Goal: Information Seeking & Learning: Learn about a topic

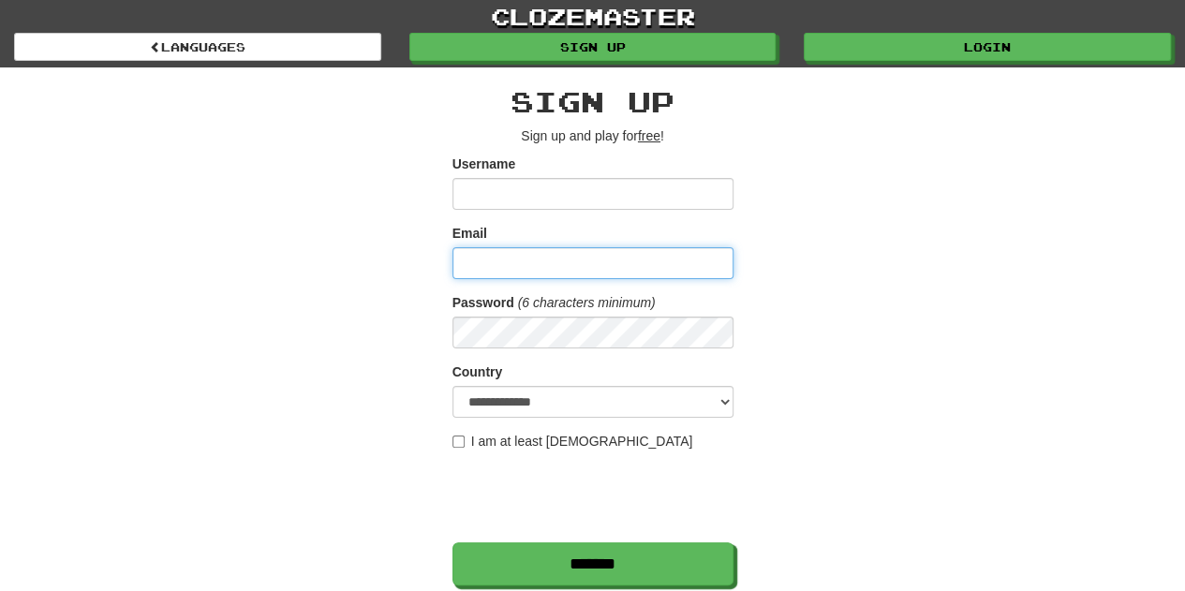
type input "**********"
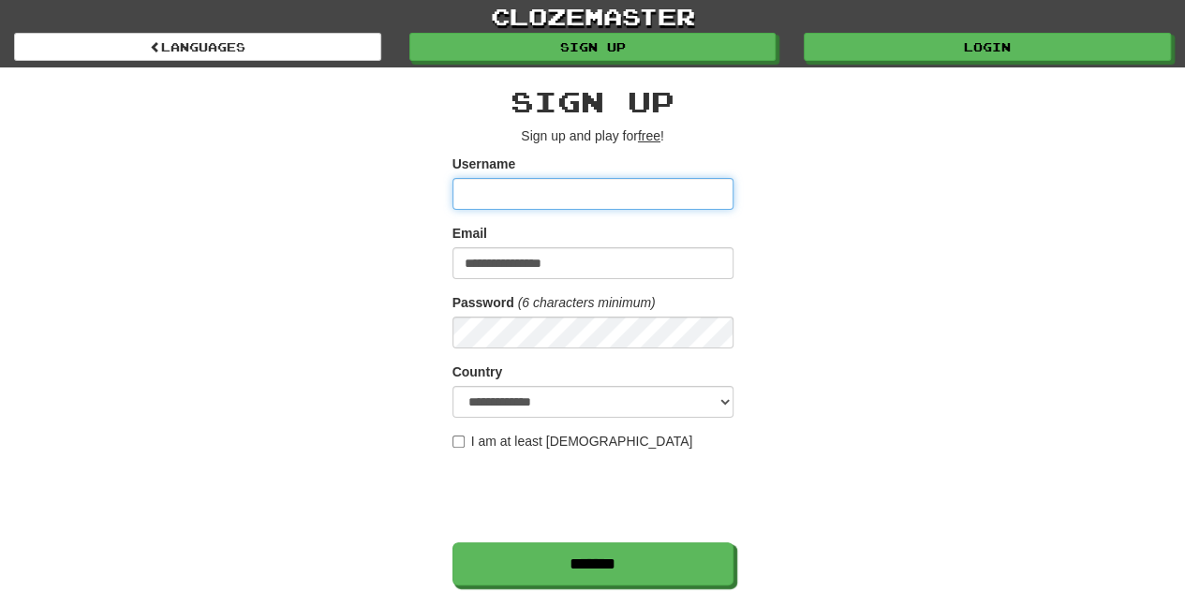
click at [519, 193] on input "Username" at bounding box center [592, 194] width 281 height 32
click at [229, 303] on div "**********" at bounding box center [593, 394] width 1096 height 655
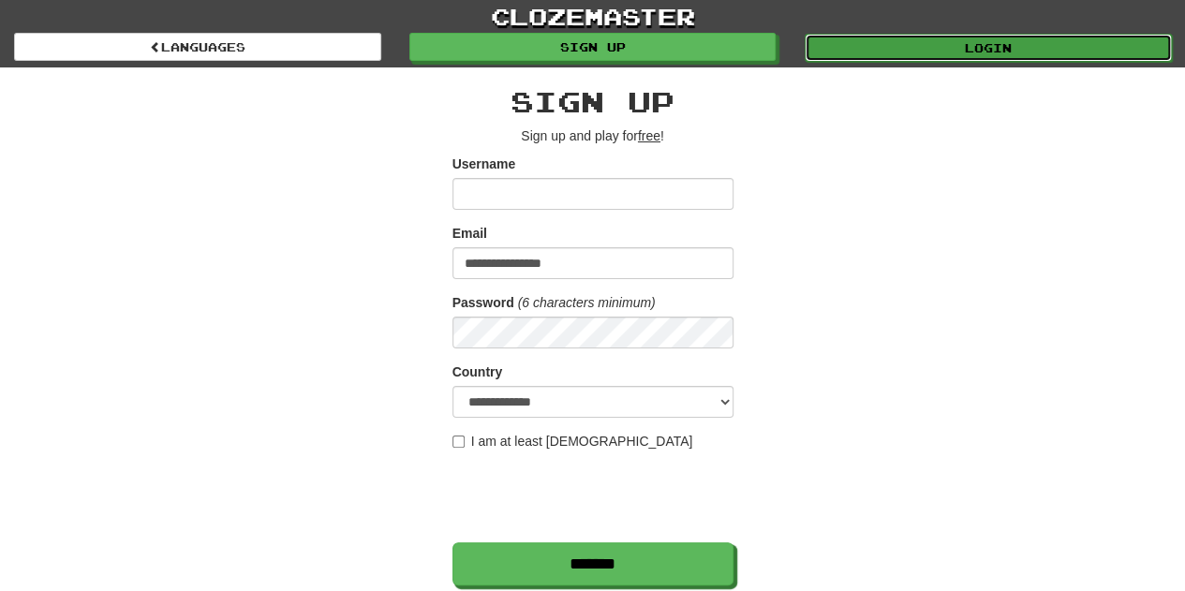
click at [1037, 52] on link "Login" at bounding box center [987, 48] width 367 height 28
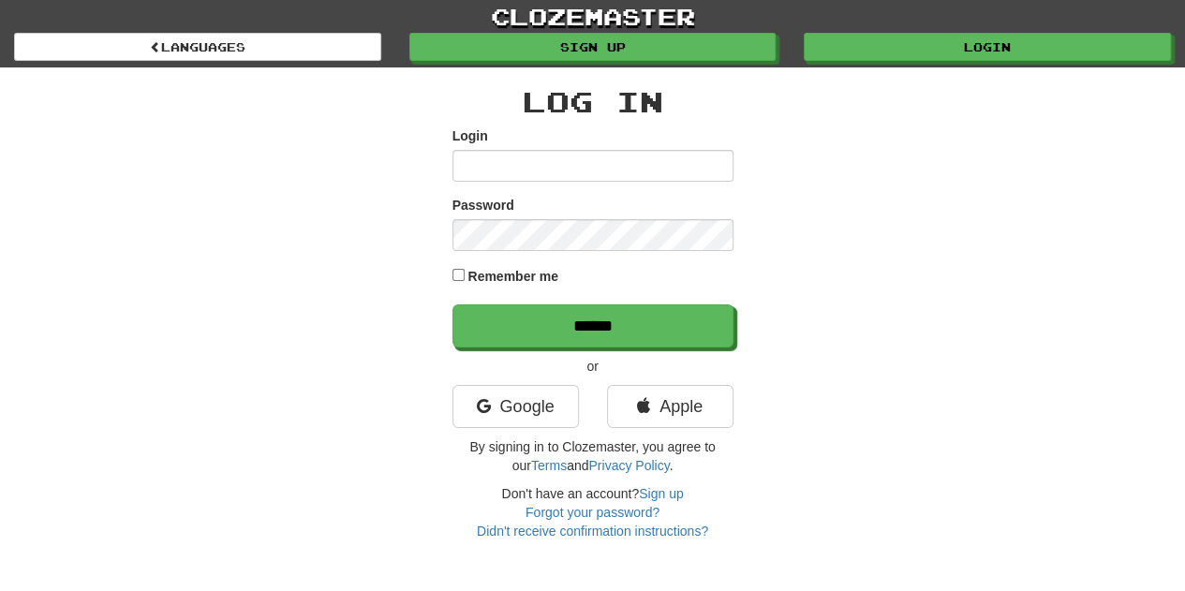
type input "******"
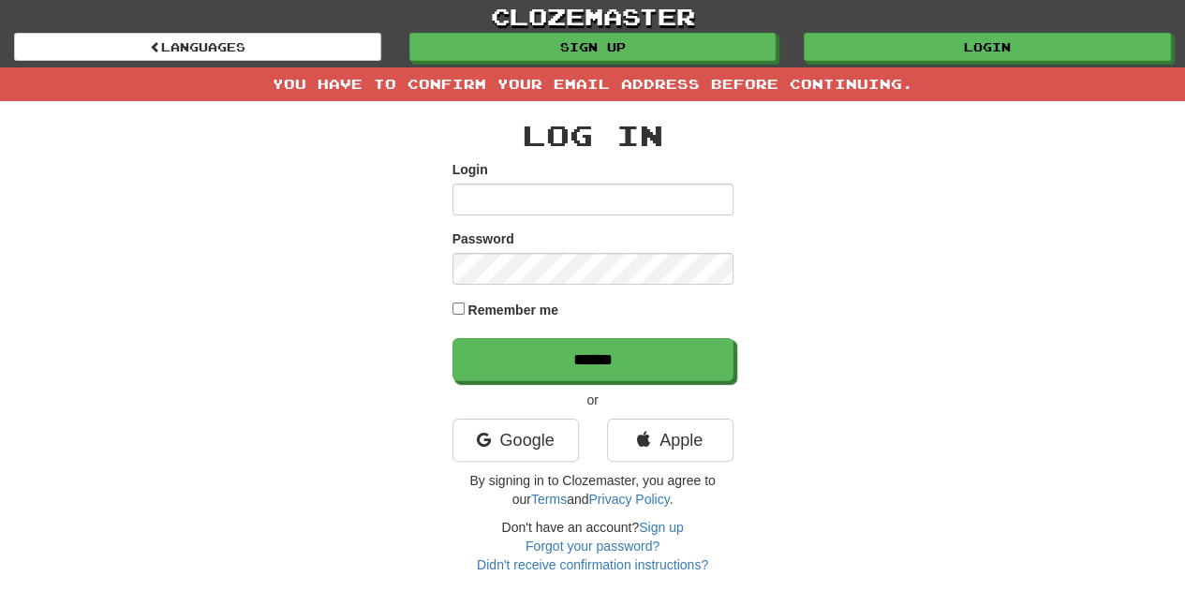
type input "******"
click at [508, 447] on link "Google" at bounding box center [515, 440] width 126 height 43
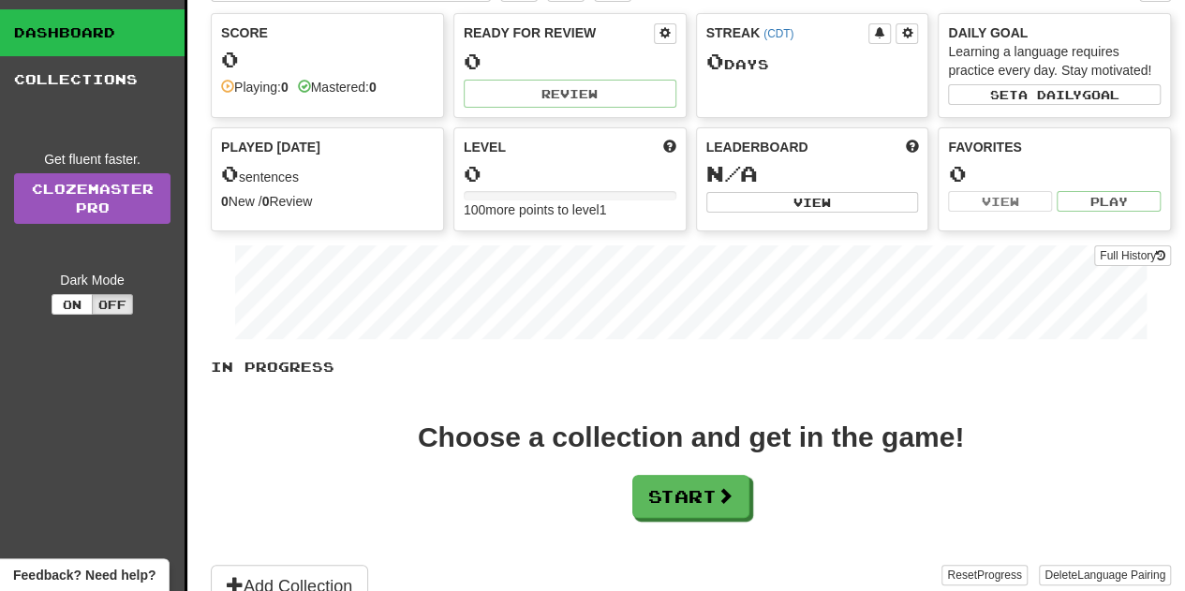
scroll to position [187, 0]
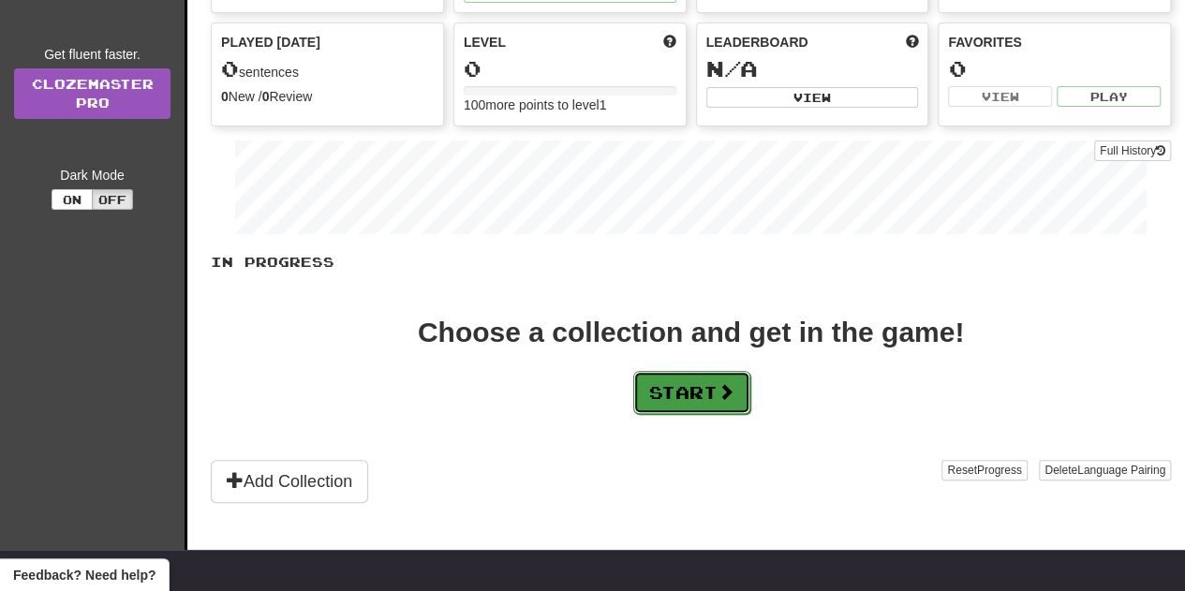
click at [693, 382] on button "Start" at bounding box center [691, 392] width 117 height 43
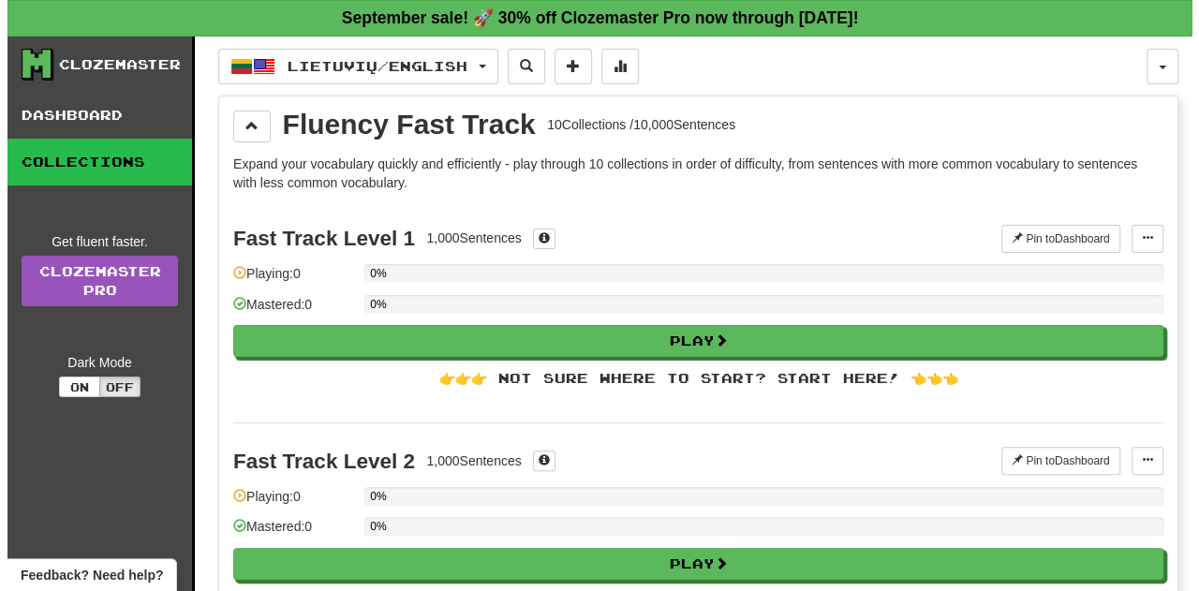
scroll to position [94, 0]
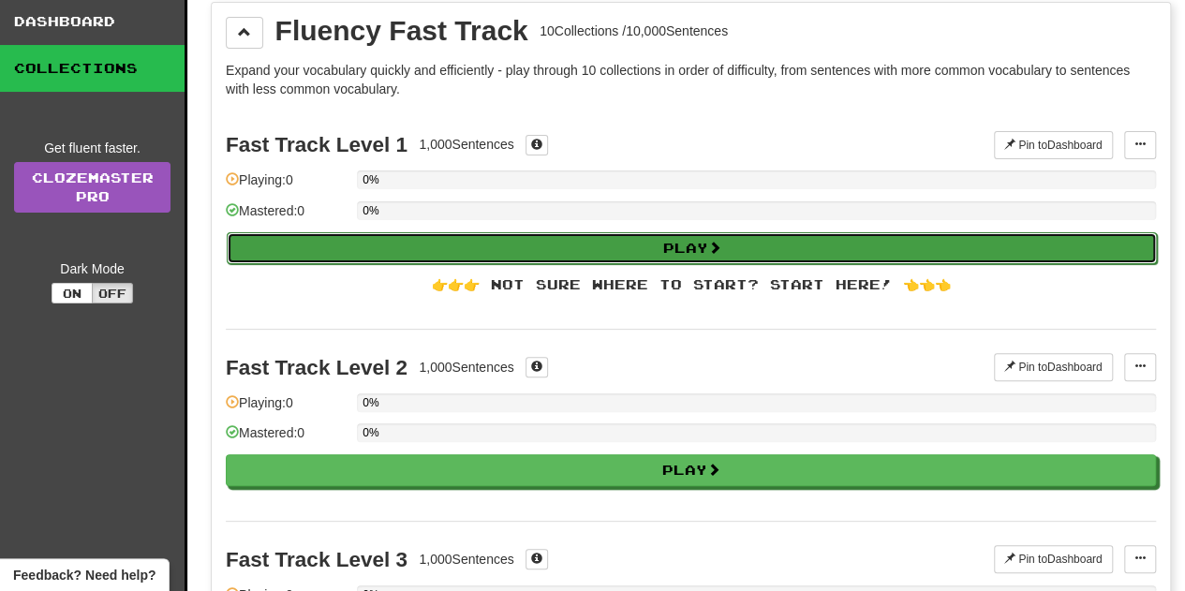
click at [605, 247] on button "Play" at bounding box center [692, 248] width 930 height 32
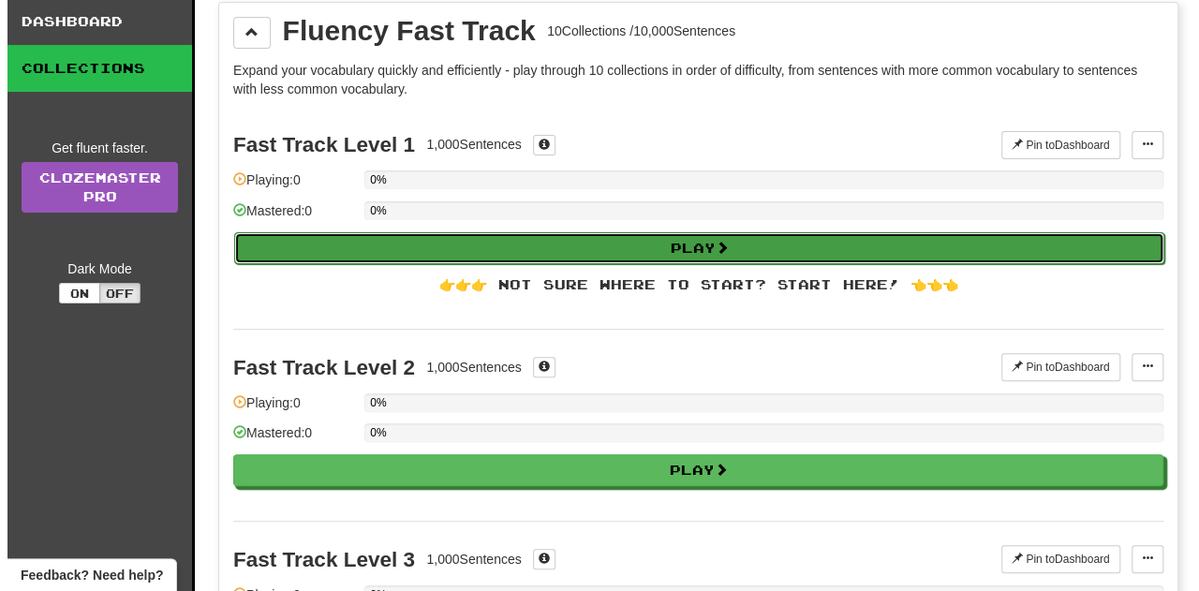
select select "**"
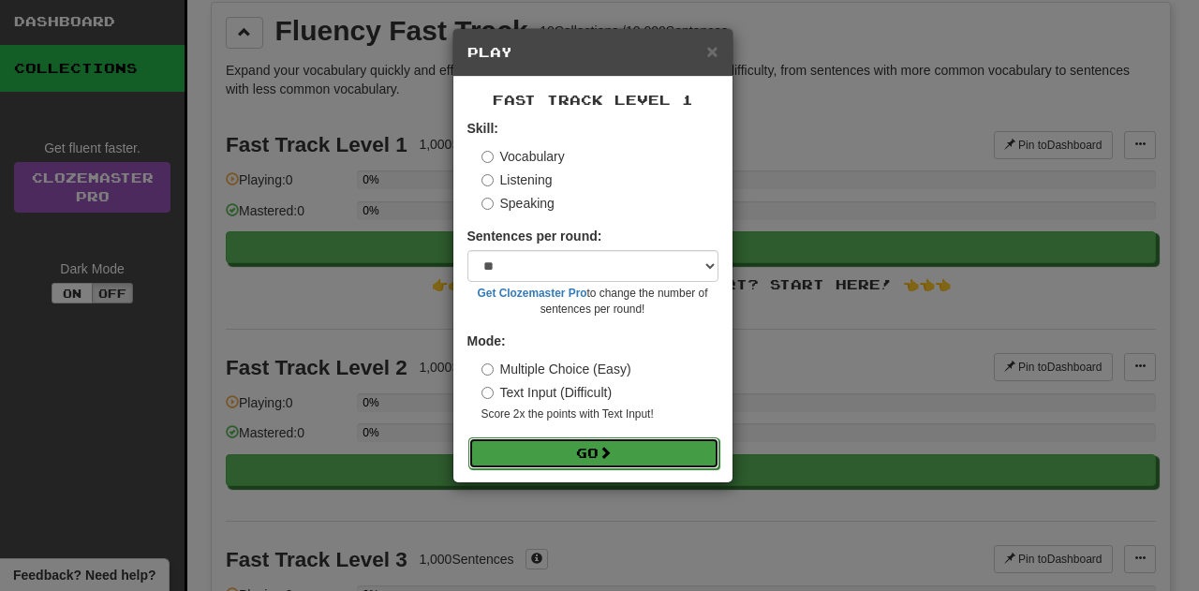
click at [603, 451] on span at bounding box center [604, 452] width 13 height 13
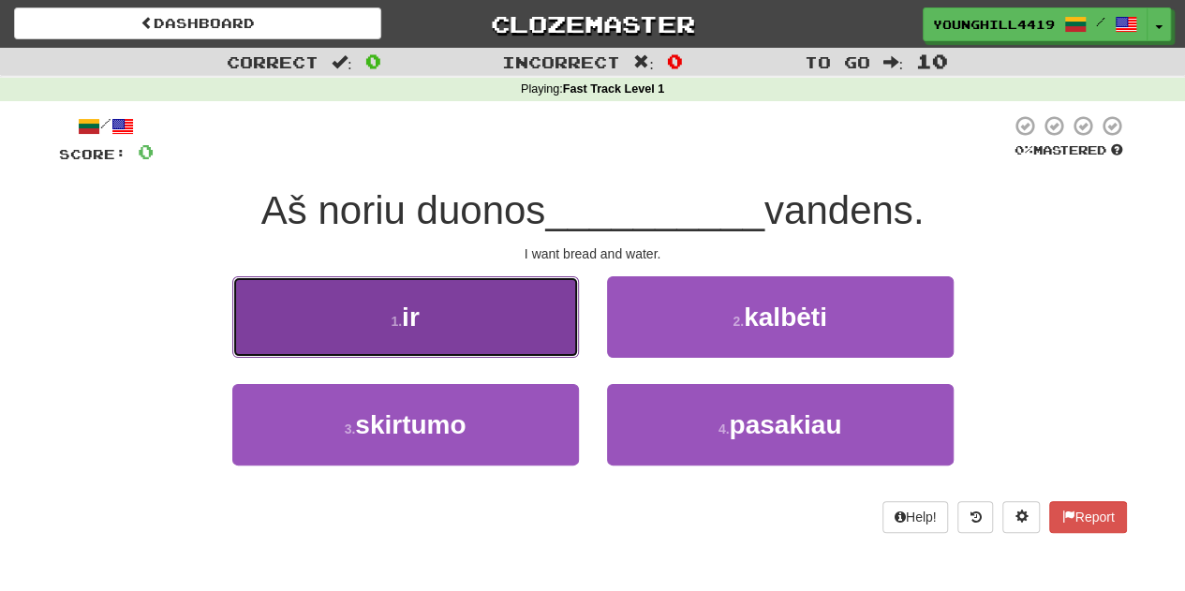
click at [502, 317] on button "1 . ir" at bounding box center [405, 316] width 347 height 81
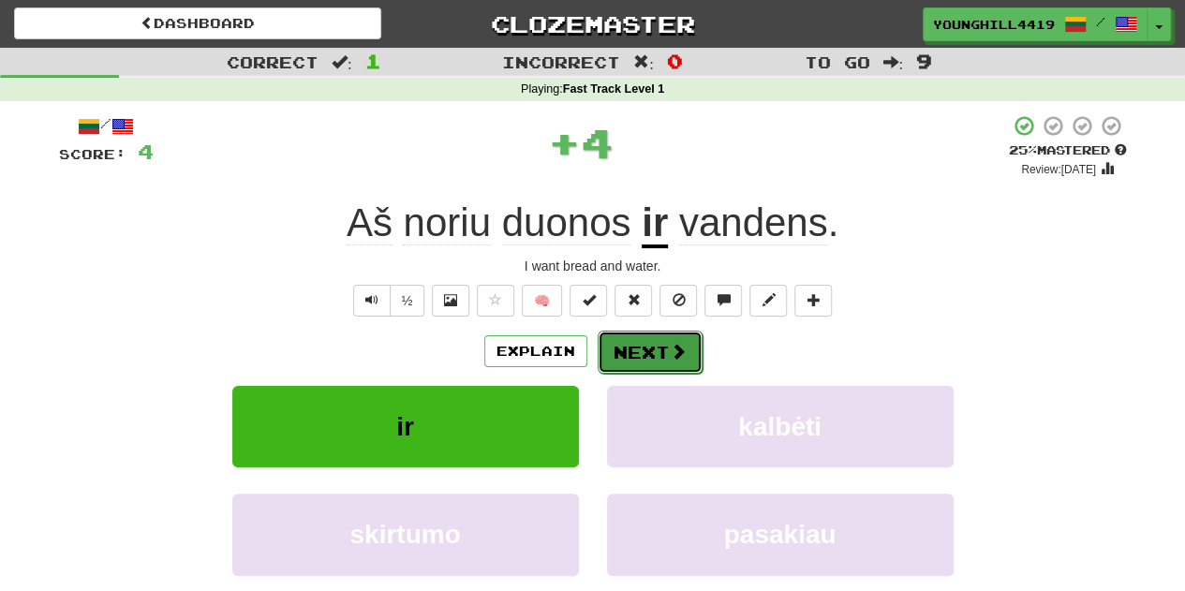
click at [663, 357] on button "Next" at bounding box center [649, 352] width 105 height 43
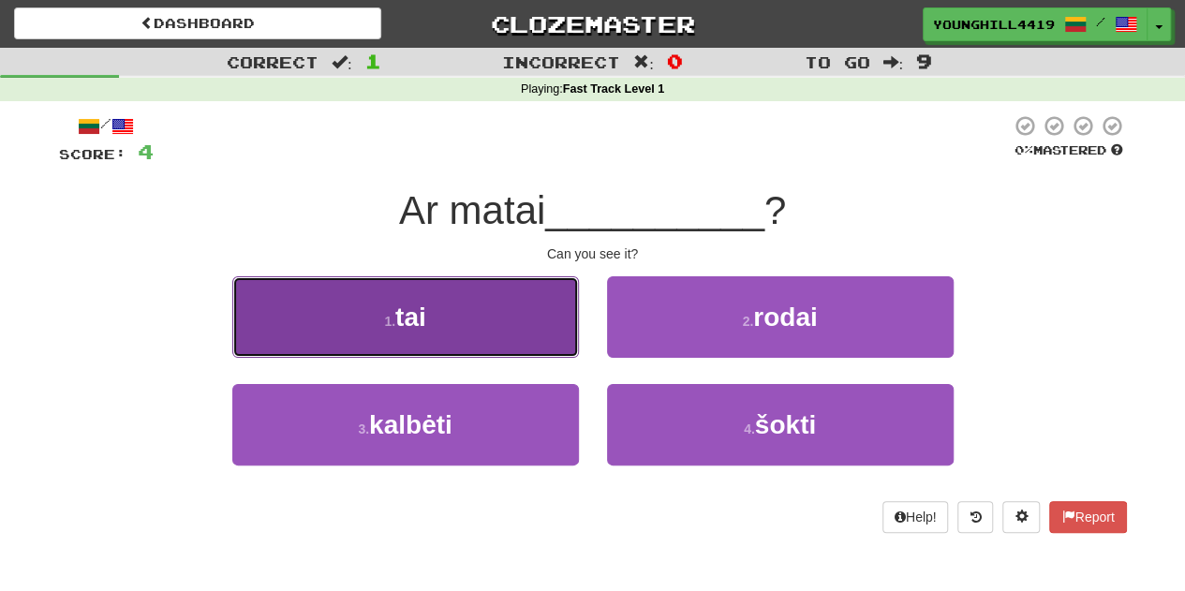
click at [479, 312] on button "1 . tai" at bounding box center [405, 316] width 347 height 81
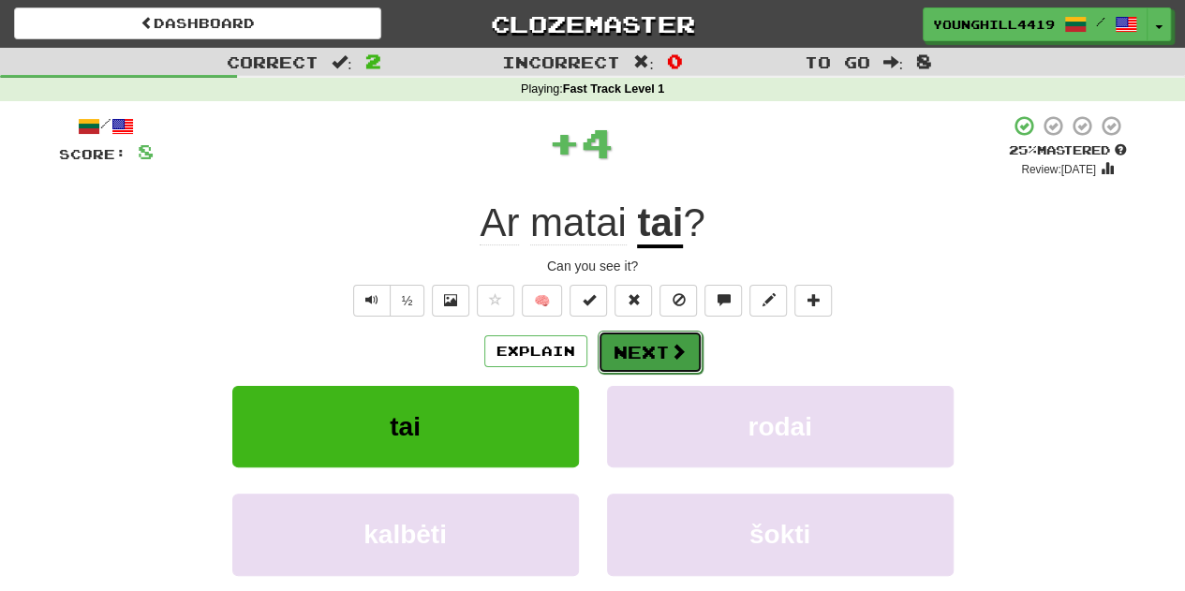
click at [658, 342] on button "Next" at bounding box center [649, 352] width 105 height 43
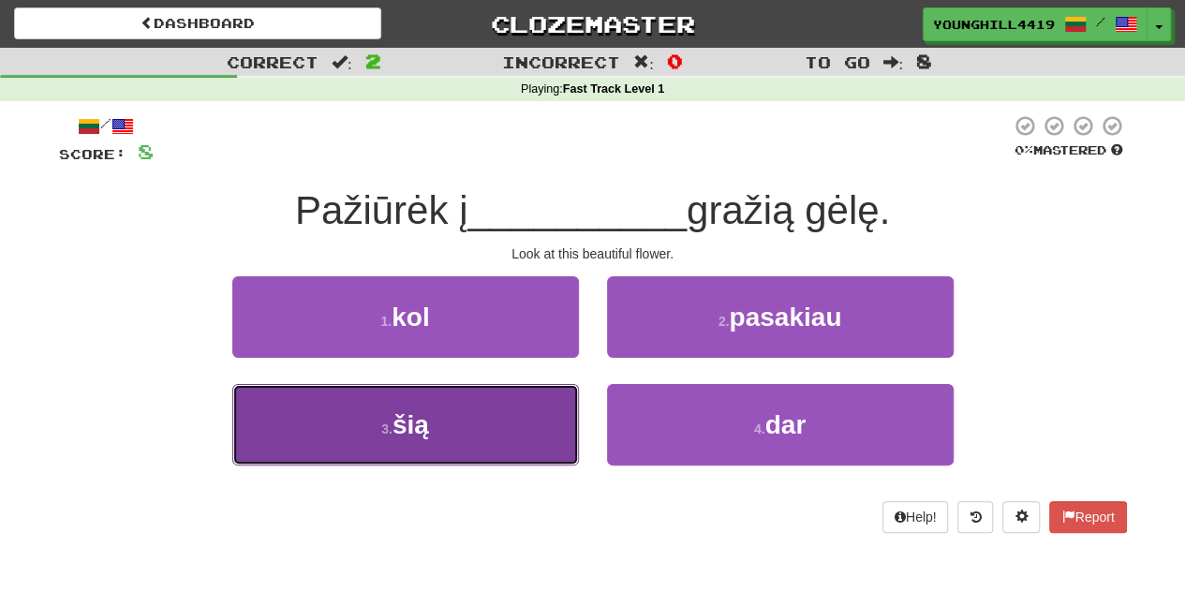
click at [476, 427] on button "3 . šią" at bounding box center [405, 424] width 347 height 81
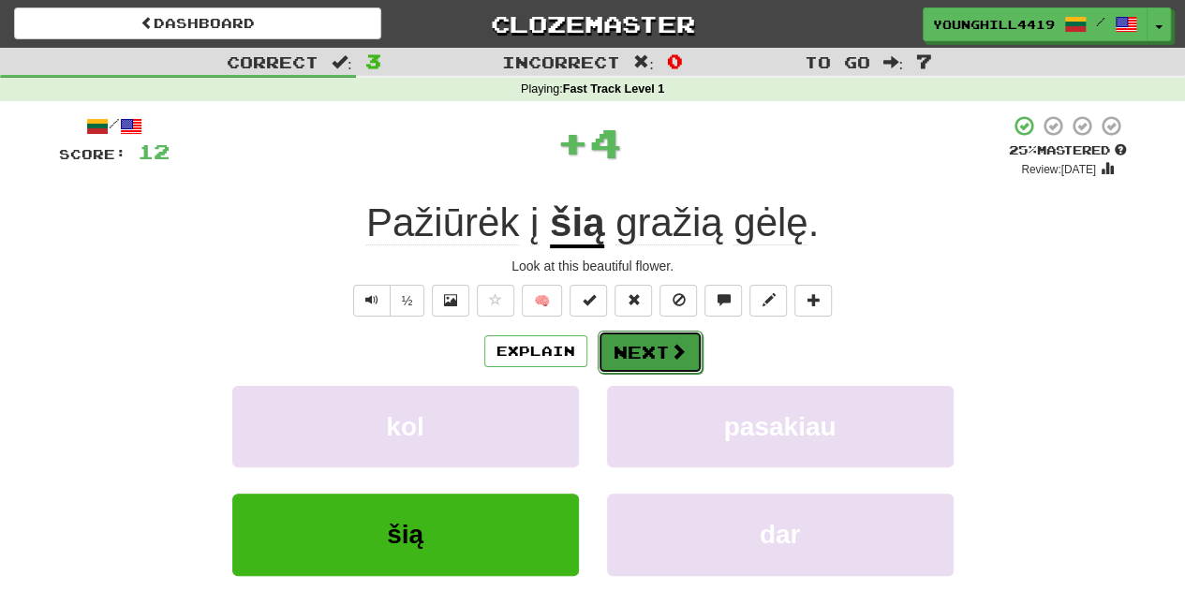
click at [664, 345] on button "Next" at bounding box center [649, 352] width 105 height 43
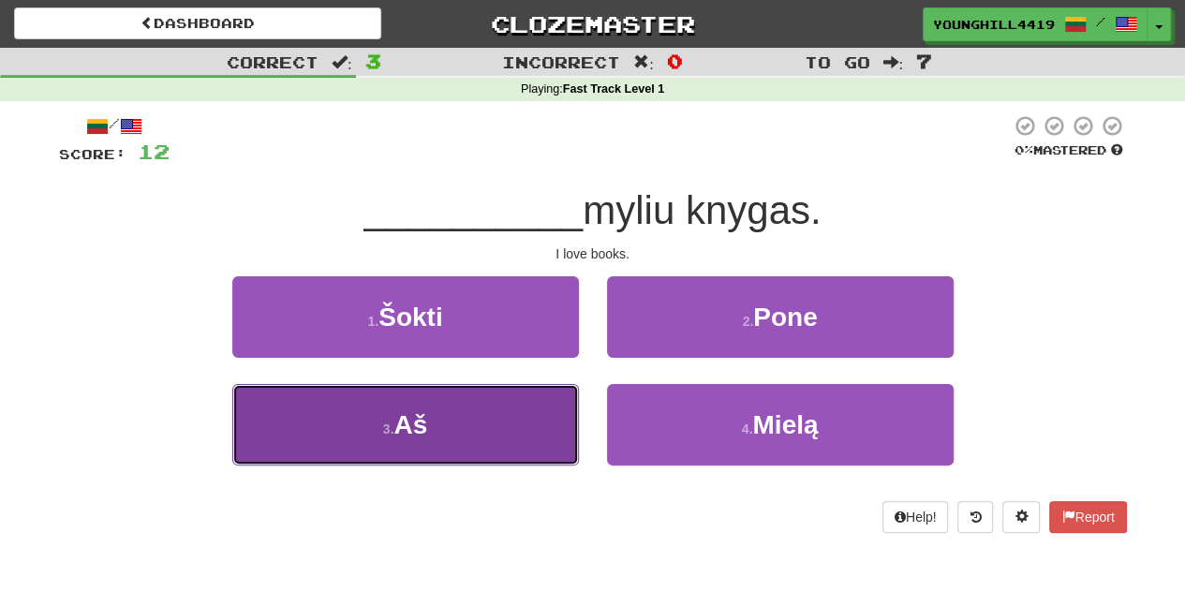
click at [476, 421] on button "3 . Aš" at bounding box center [405, 424] width 347 height 81
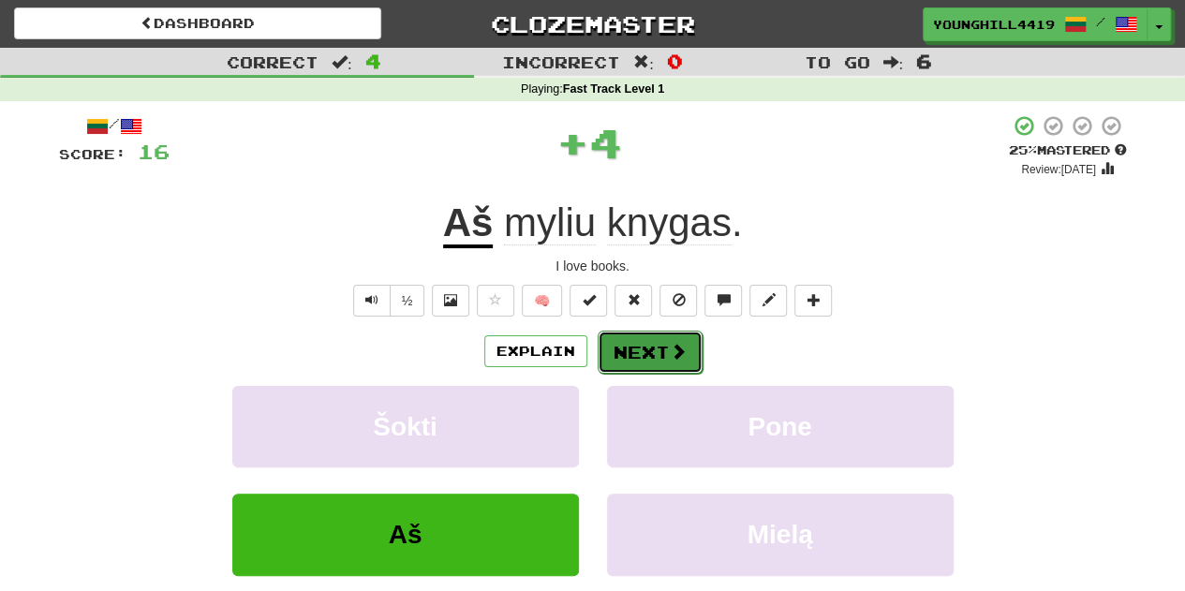
click at [670, 345] on span at bounding box center [678, 351] width 17 height 17
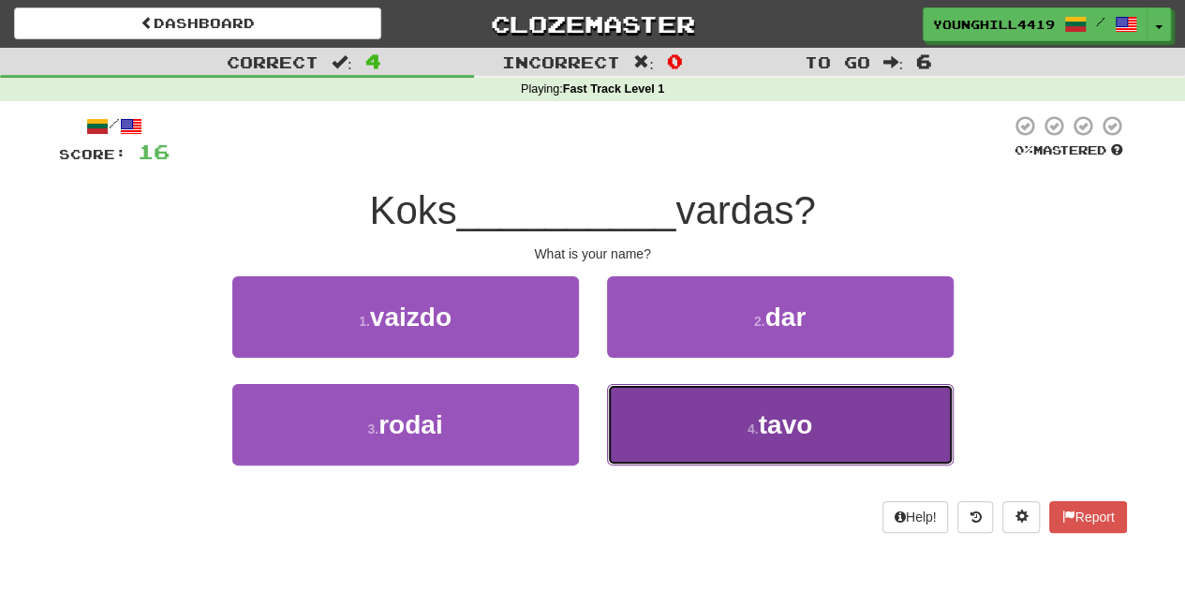
click at [793, 416] on span "tavo" at bounding box center [786, 424] width 54 height 29
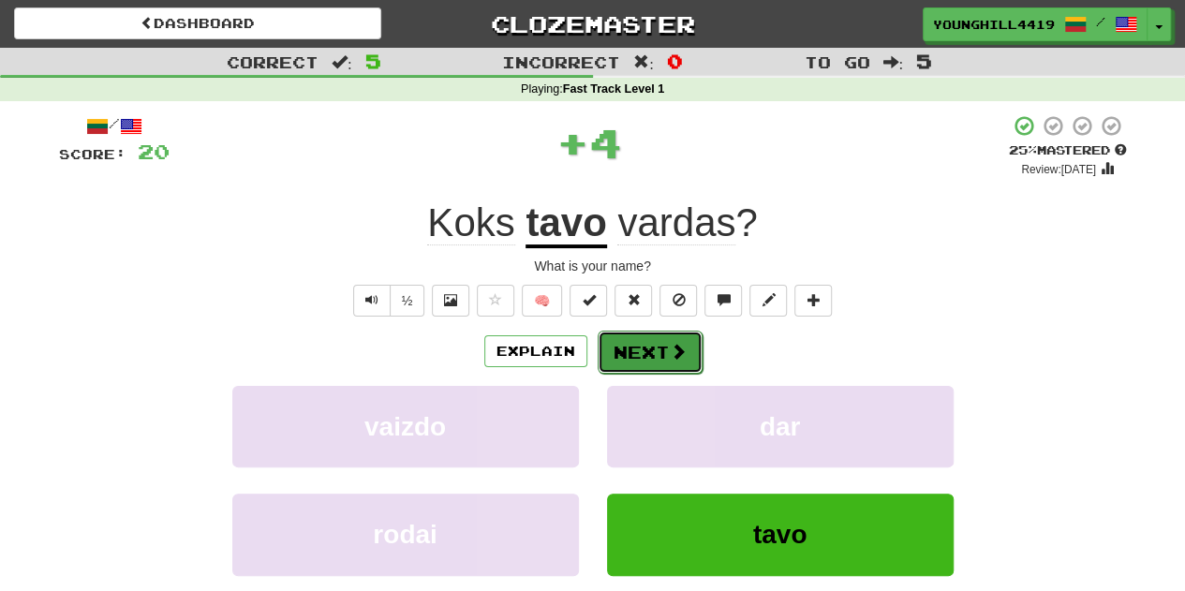
click at [678, 351] on span at bounding box center [678, 351] width 17 height 17
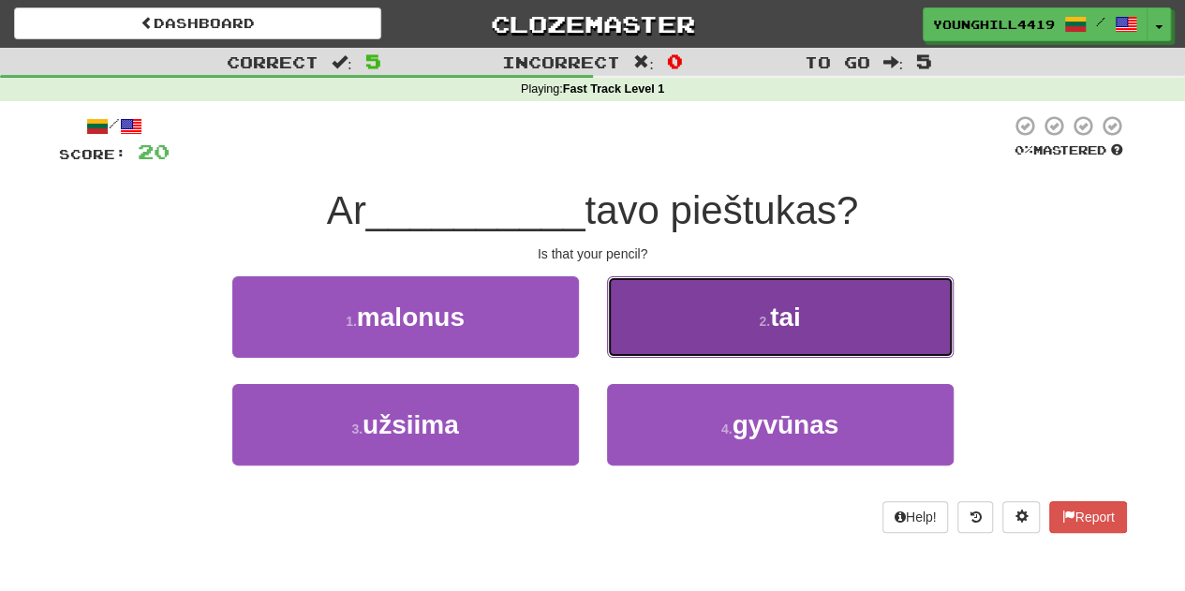
click at [742, 346] on button "2 . tai" at bounding box center [780, 316] width 347 height 81
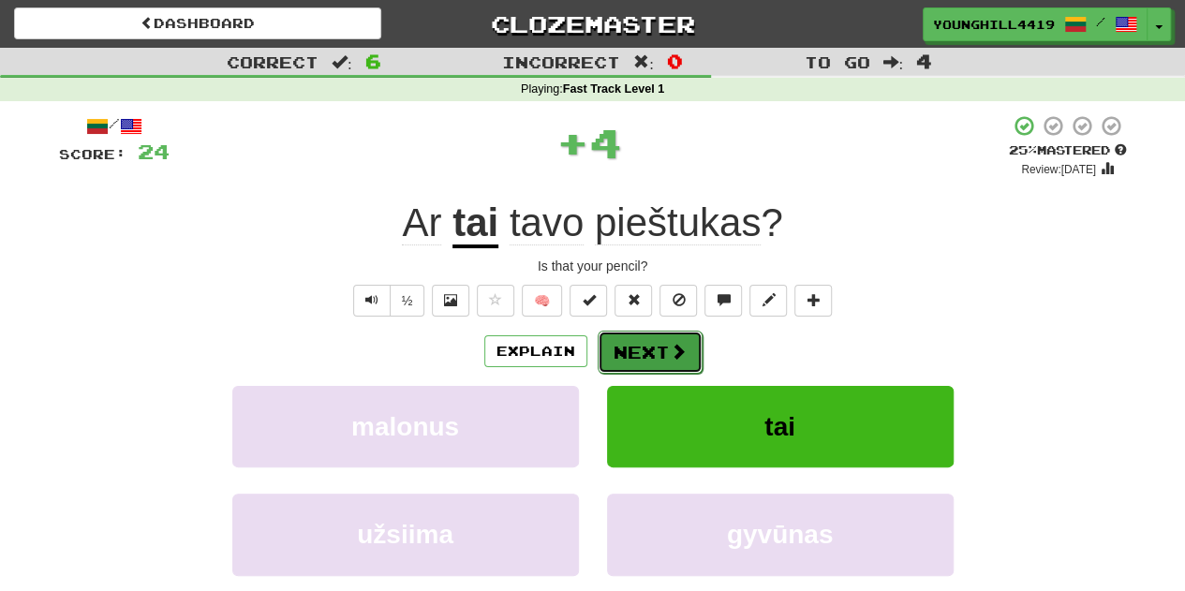
click at [650, 340] on button "Next" at bounding box center [649, 352] width 105 height 43
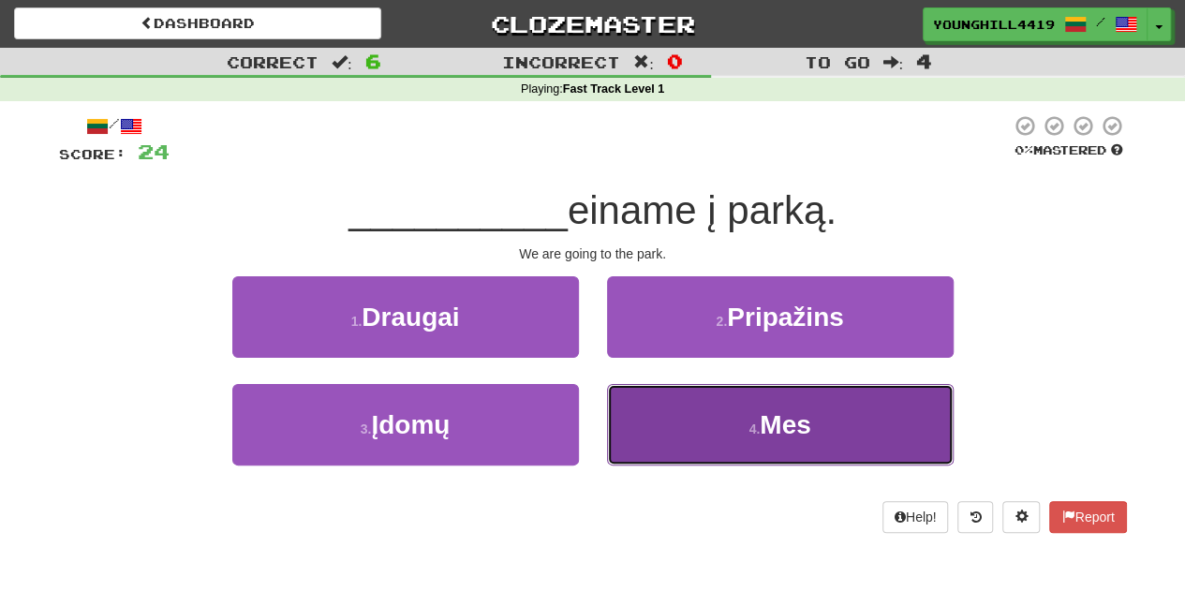
click at [793, 407] on button "4 . Mes" at bounding box center [780, 424] width 347 height 81
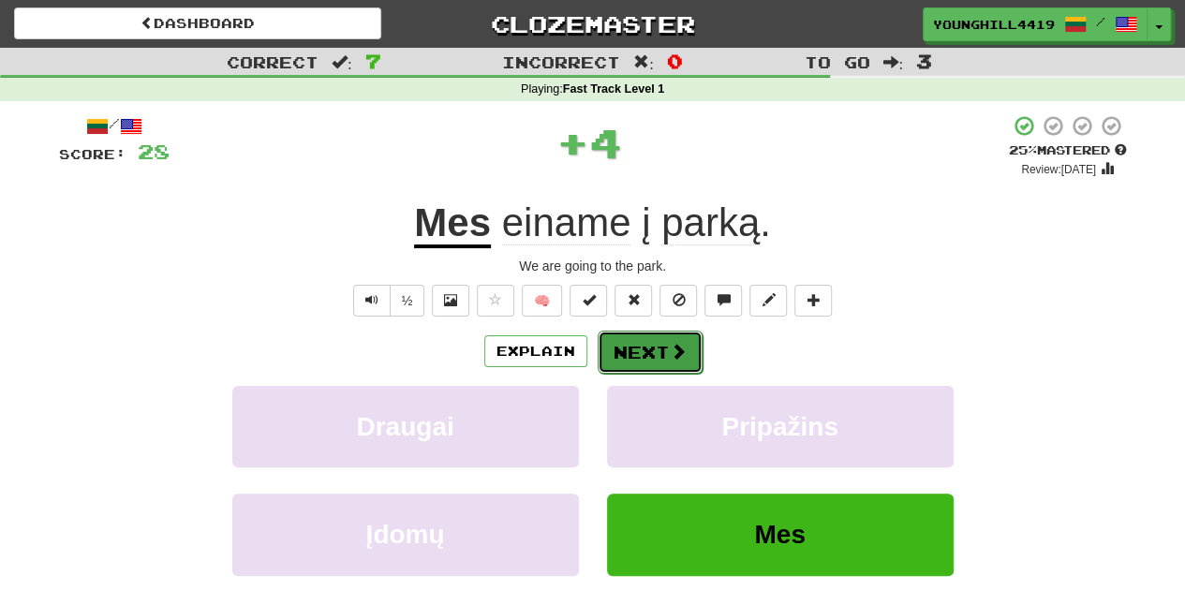
click at [679, 356] on span at bounding box center [678, 351] width 17 height 17
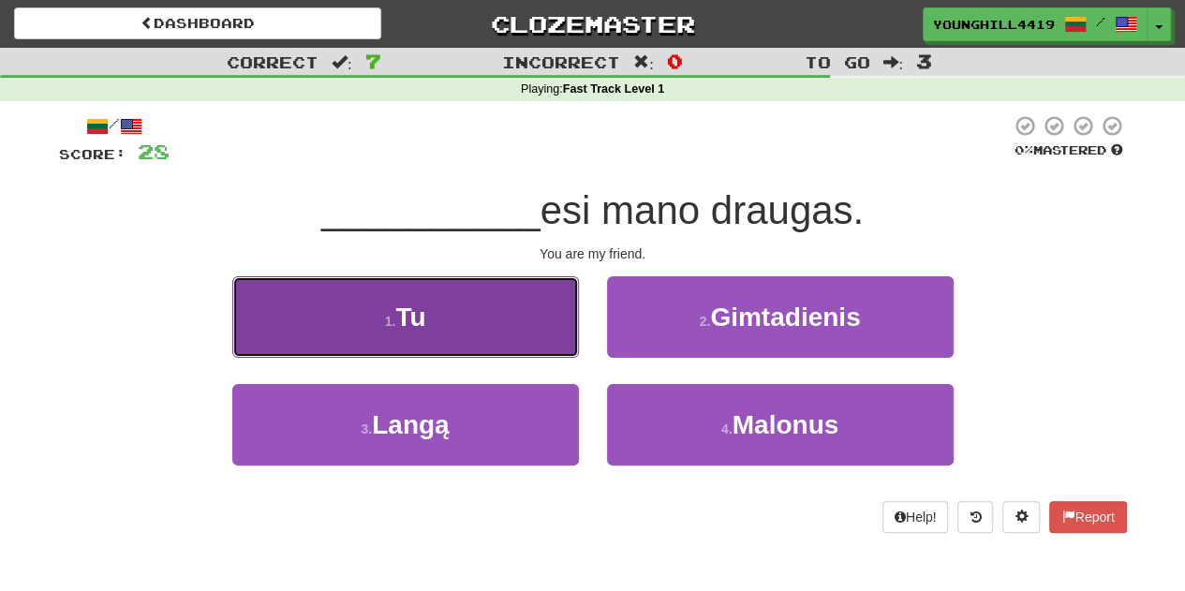
click at [435, 317] on button "1 . Tu" at bounding box center [405, 316] width 347 height 81
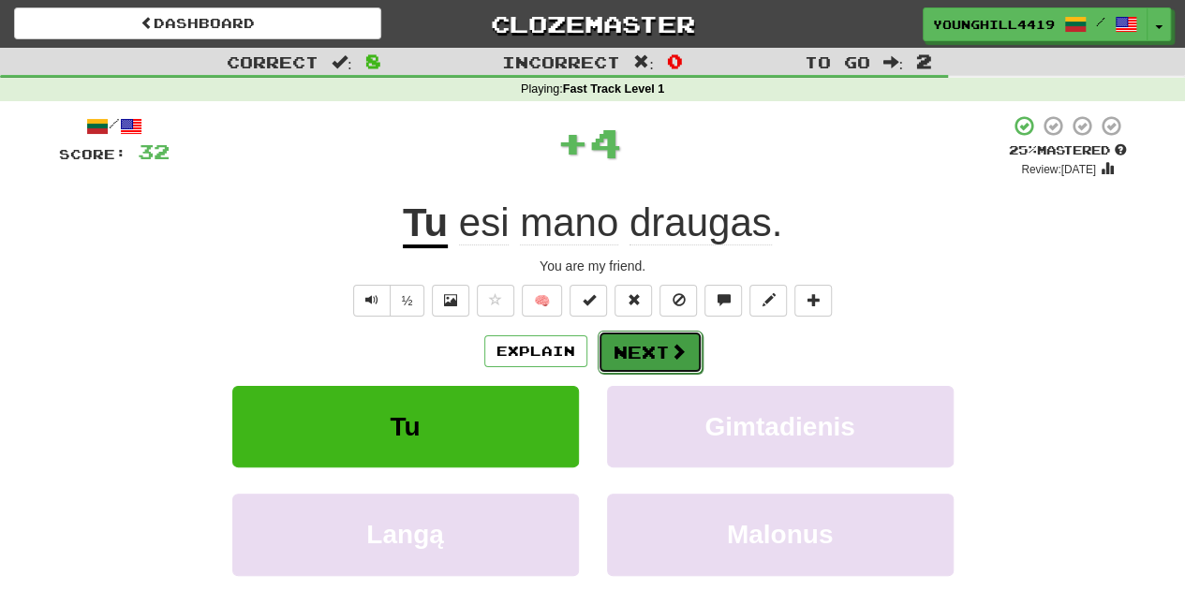
click at [673, 347] on span at bounding box center [678, 351] width 17 height 17
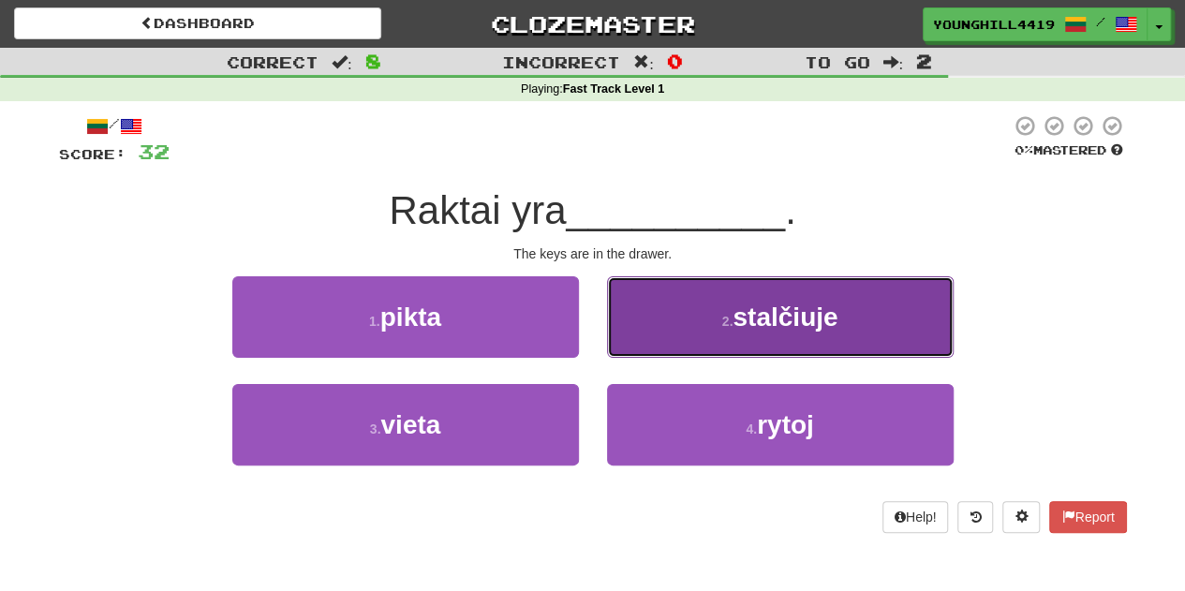
click at [760, 328] on span "stalčiuje" at bounding box center [784, 316] width 105 height 29
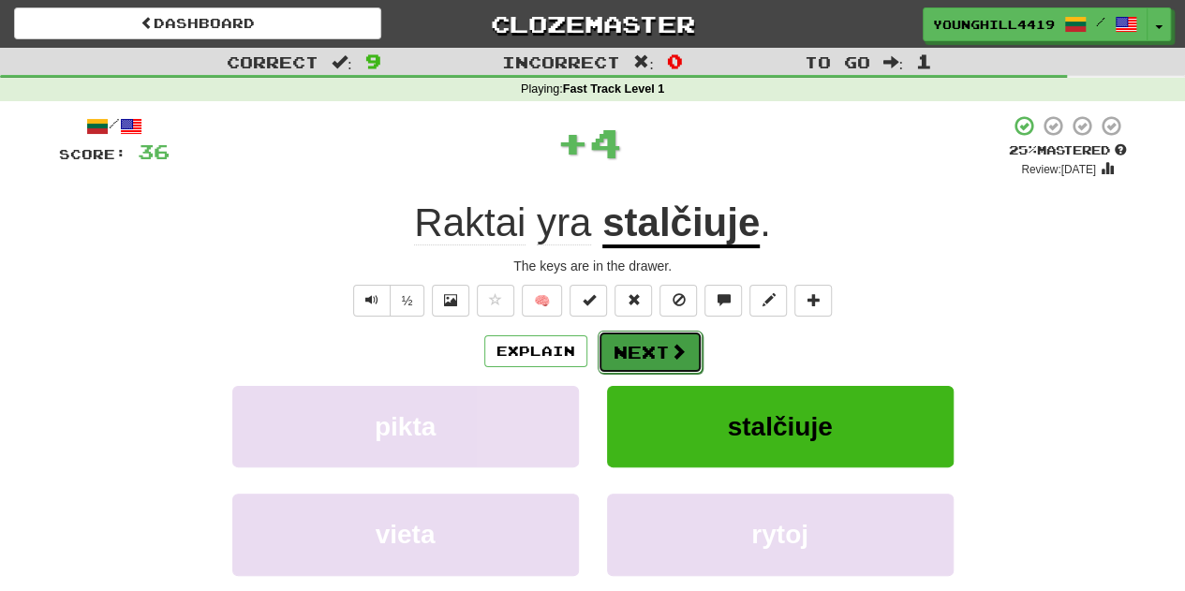
click at [662, 345] on button "Next" at bounding box center [649, 352] width 105 height 43
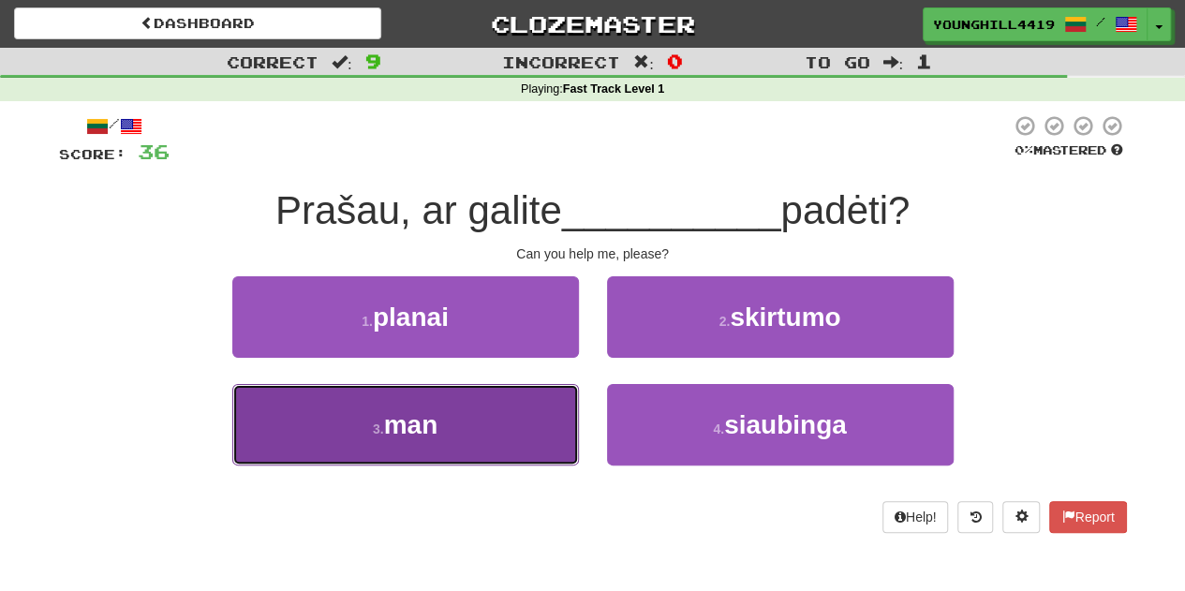
click at [509, 411] on button "3 . man" at bounding box center [405, 424] width 347 height 81
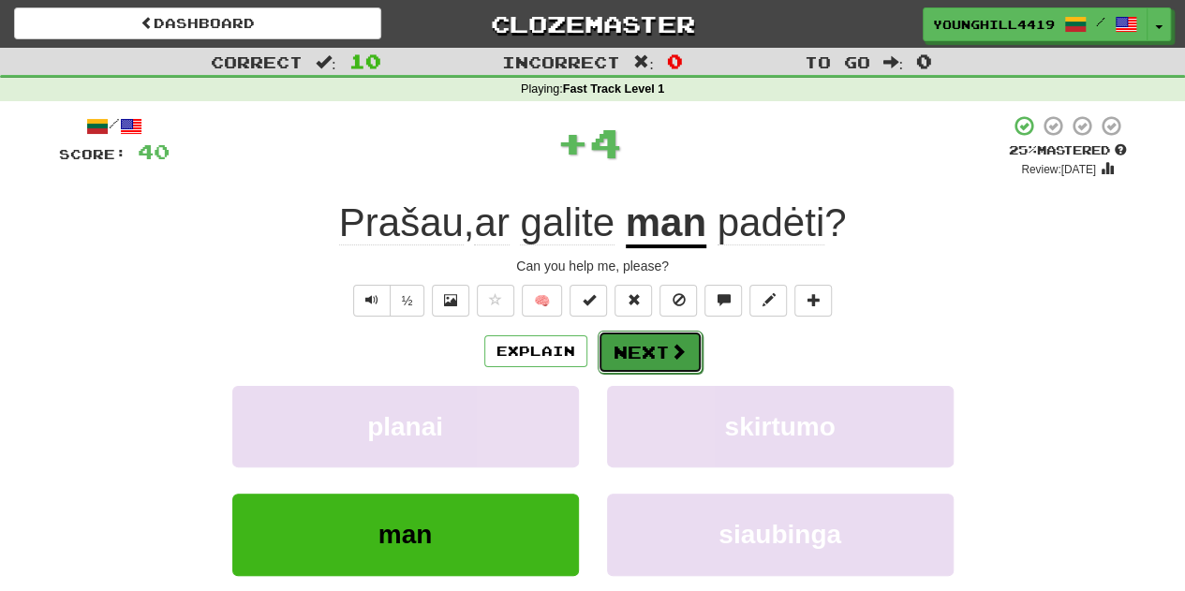
click at [670, 346] on span at bounding box center [678, 351] width 17 height 17
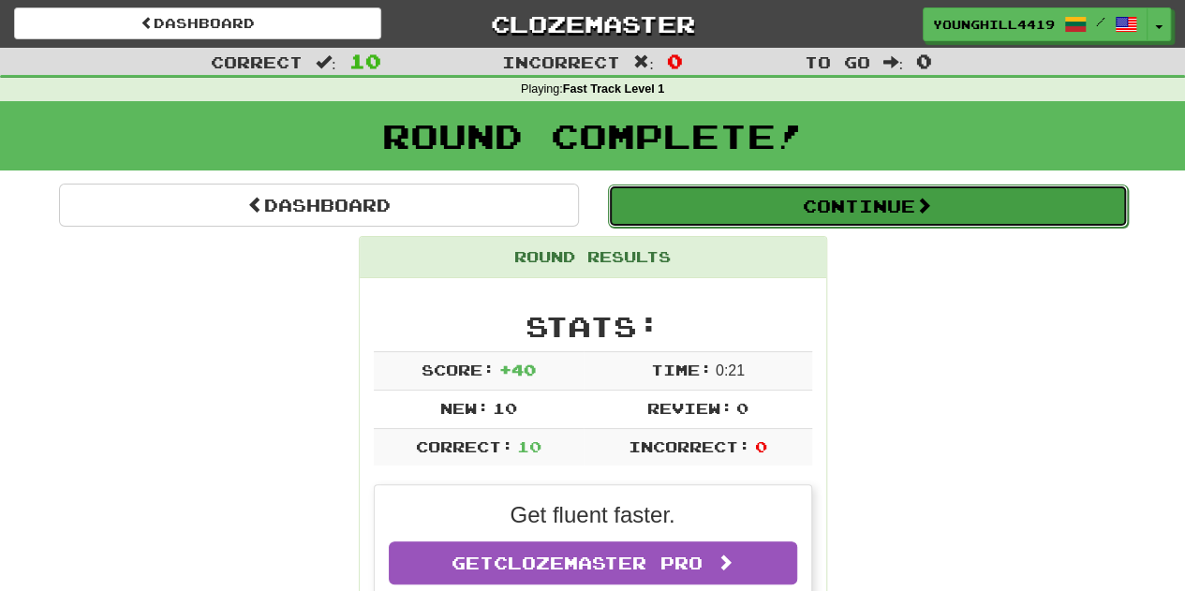
click at [843, 203] on button "Continue" at bounding box center [868, 205] width 520 height 43
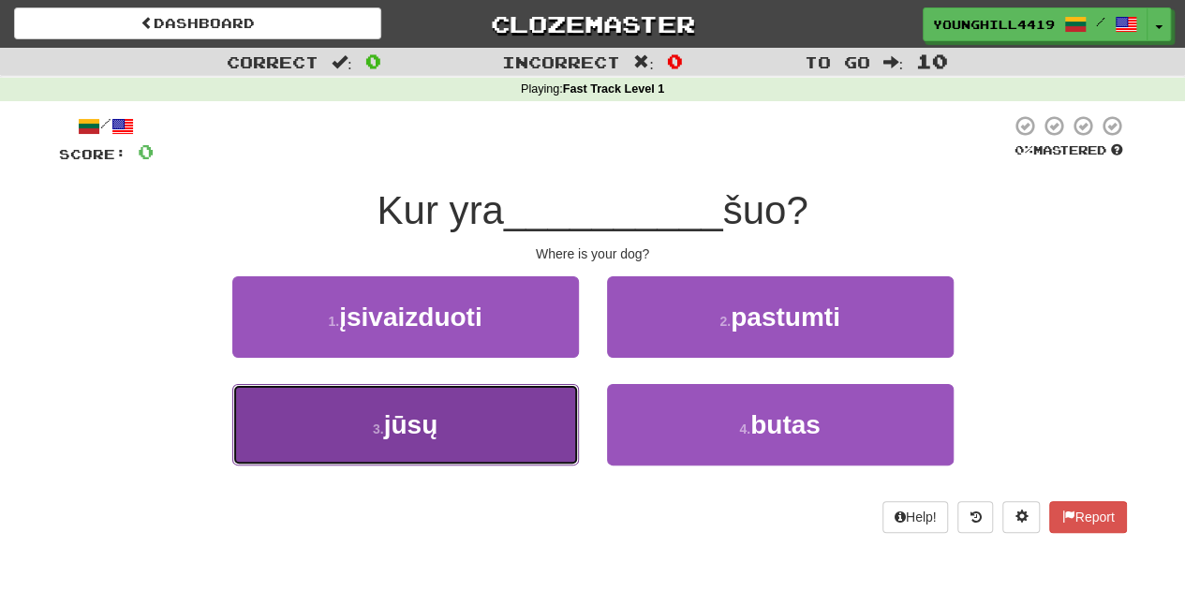
click at [494, 424] on button "3 . jūsų" at bounding box center [405, 424] width 347 height 81
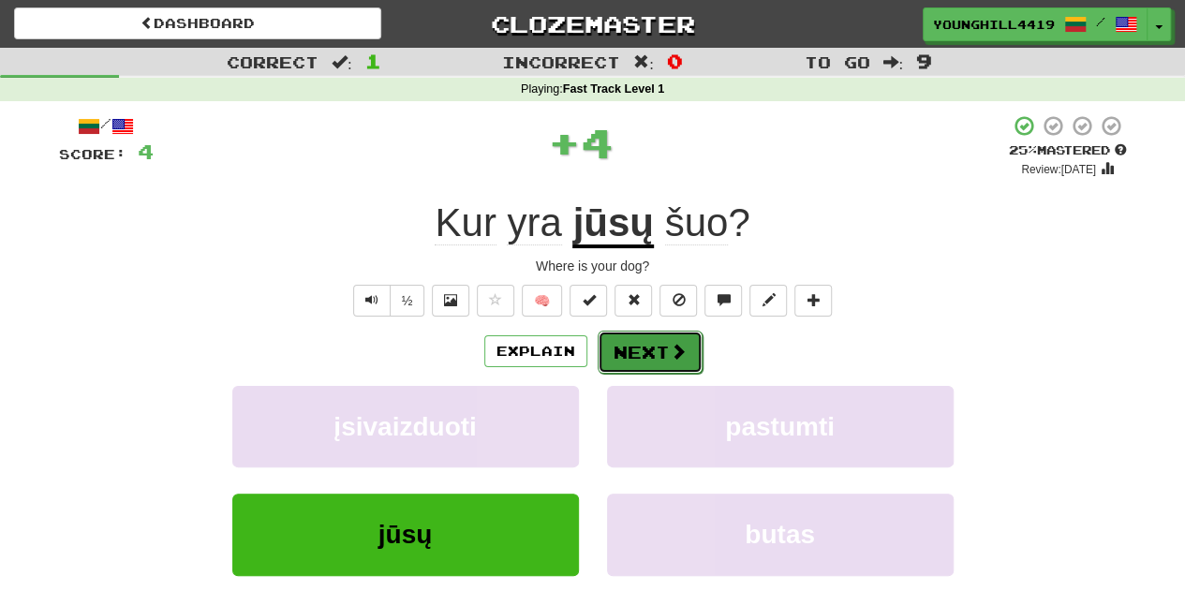
click at [659, 344] on button "Next" at bounding box center [649, 352] width 105 height 43
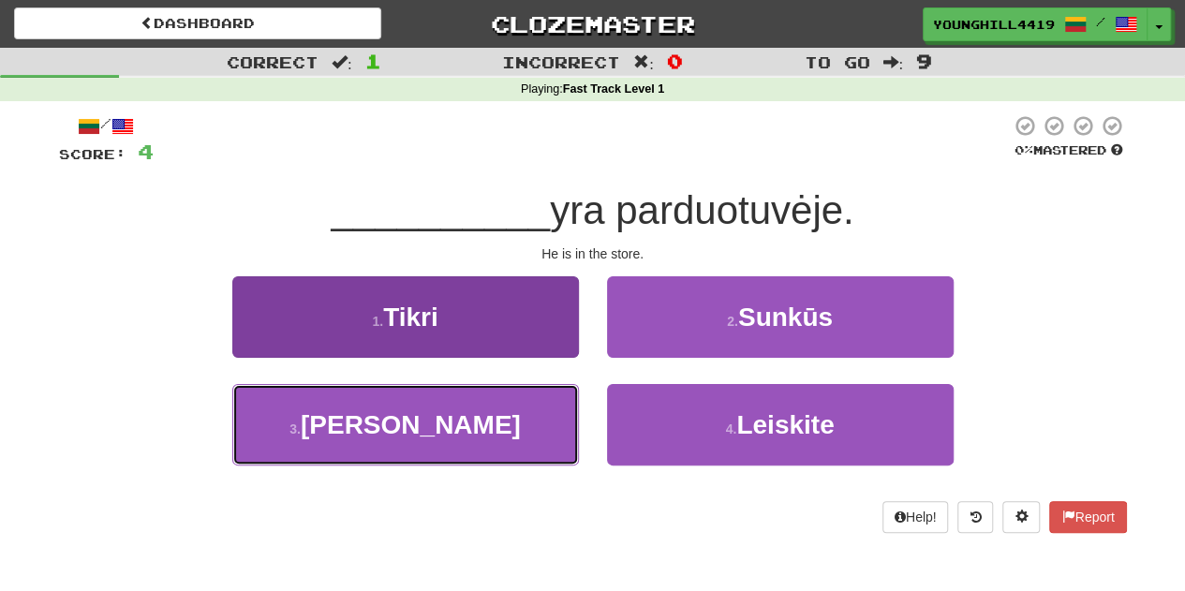
click at [485, 433] on button "3 . Jis" at bounding box center [405, 424] width 347 height 81
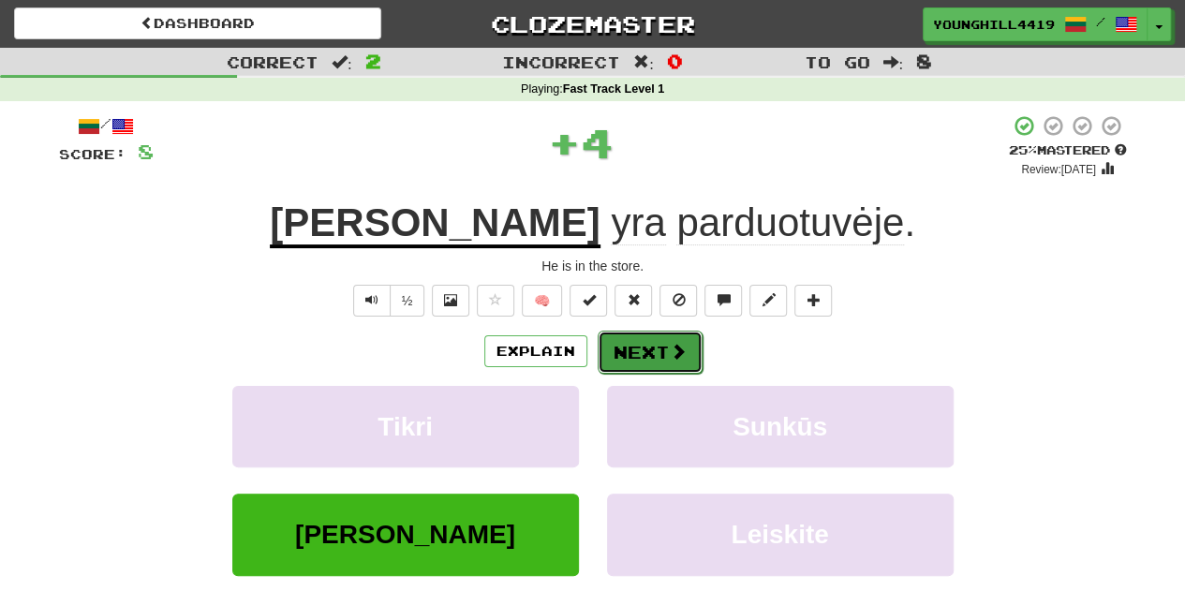
click at [661, 342] on button "Next" at bounding box center [649, 352] width 105 height 43
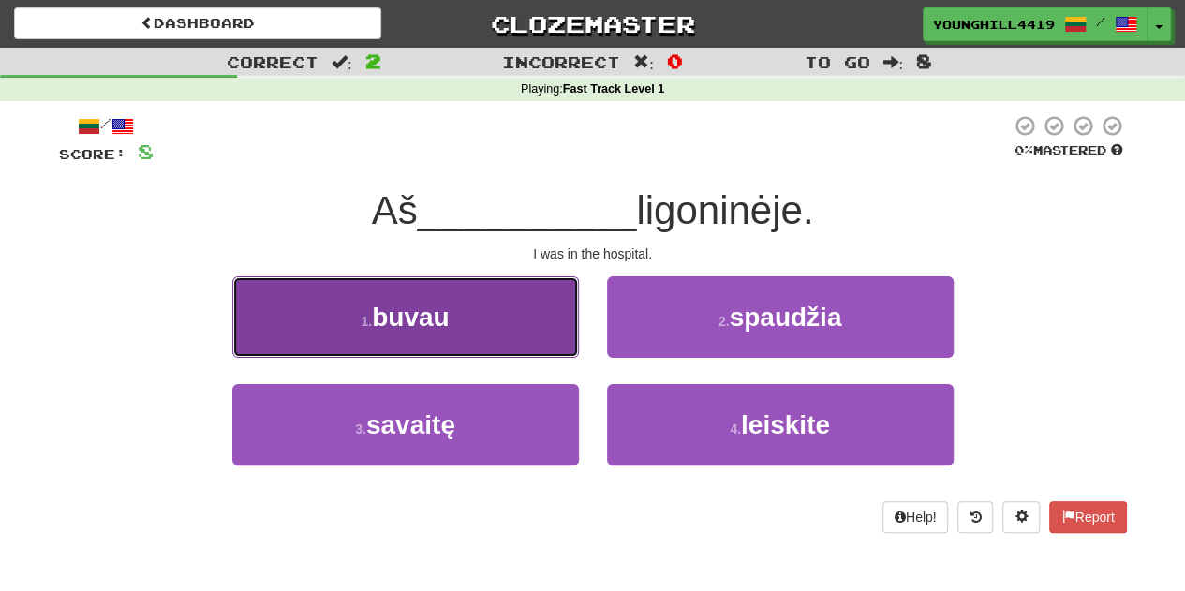
click at [481, 332] on button "1 . buvau" at bounding box center [405, 316] width 347 height 81
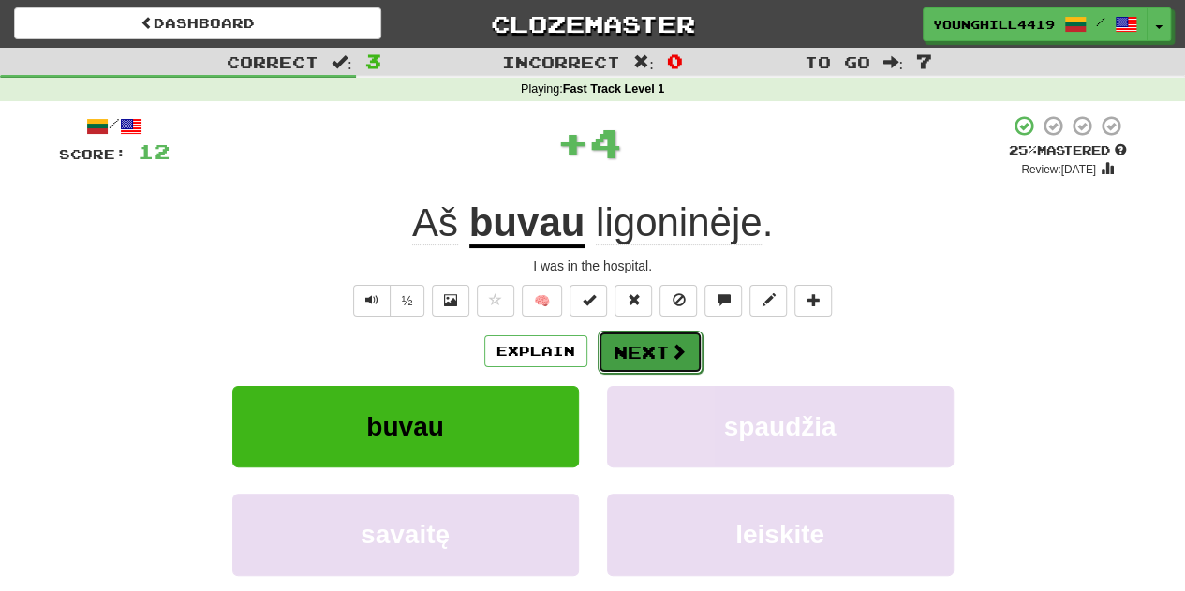
click at [638, 347] on button "Next" at bounding box center [649, 352] width 105 height 43
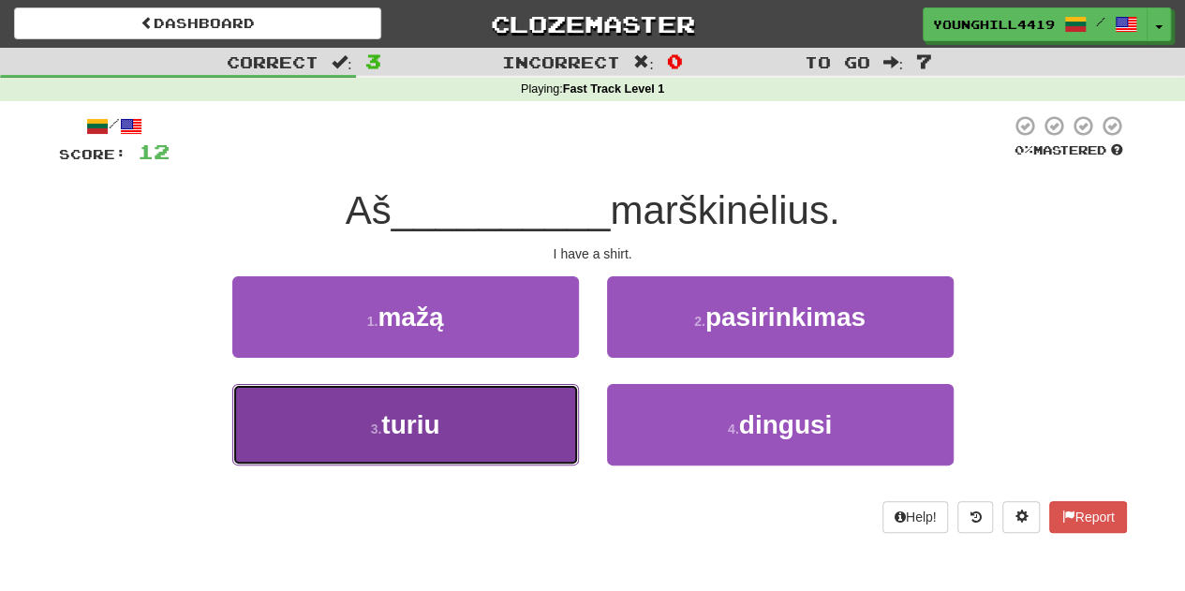
click at [469, 415] on button "3 . turiu" at bounding box center [405, 424] width 347 height 81
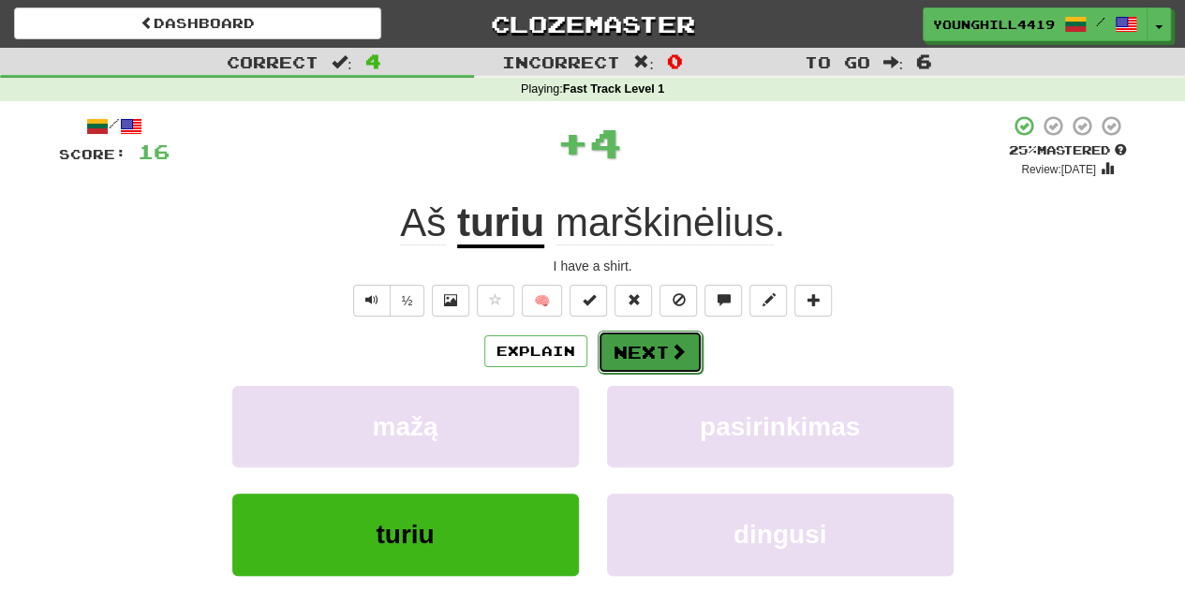
click at [646, 347] on button "Next" at bounding box center [649, 352] width 105 height 43
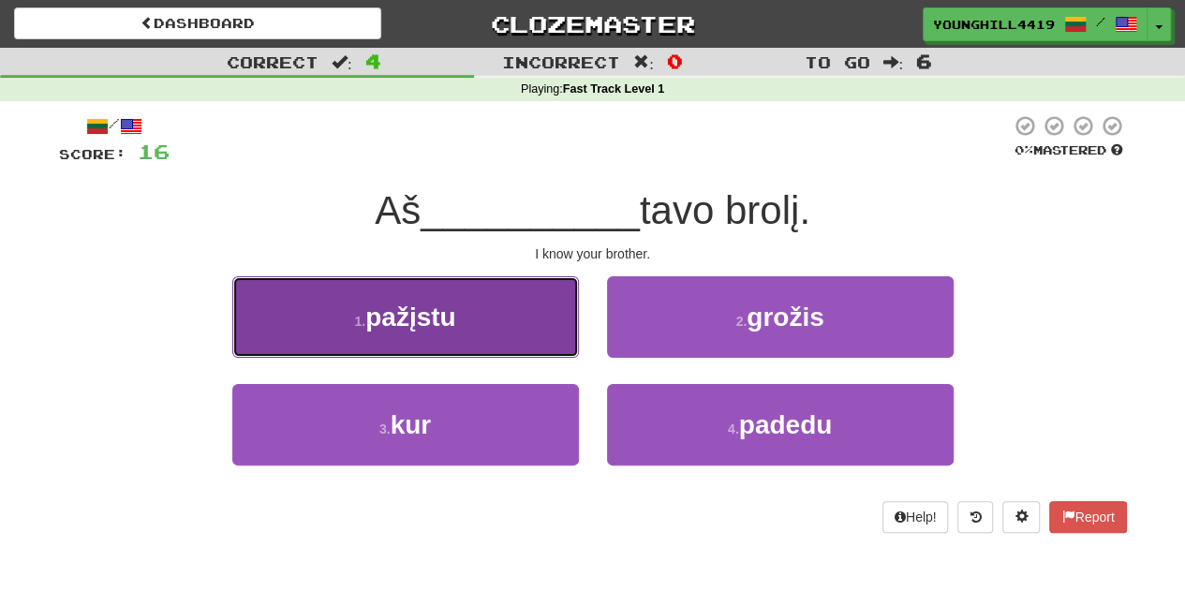
drag, startPoint x: 508, startPoint y: 312, endPoint x: 515, endPoint y: 333, distance: 22.8
click at [515, 333] on button "1 . pažįstu" at bounding box center [405, 316] width 347 height 81
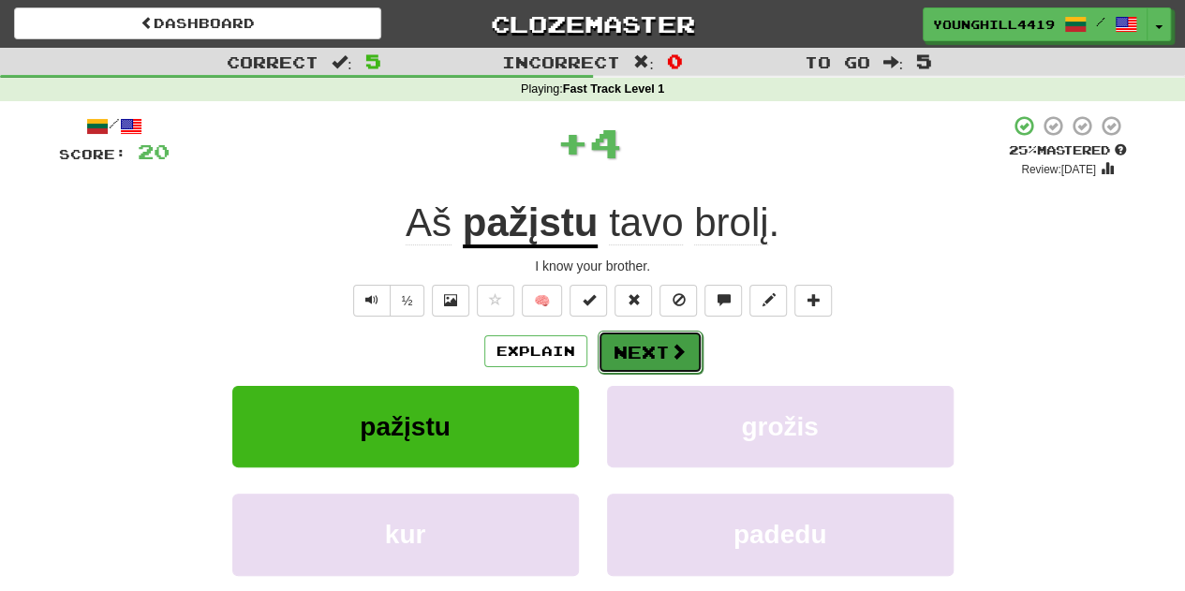
click at [661, 351] on button "Next" at bounding box center [649, 352] width 105 height 43
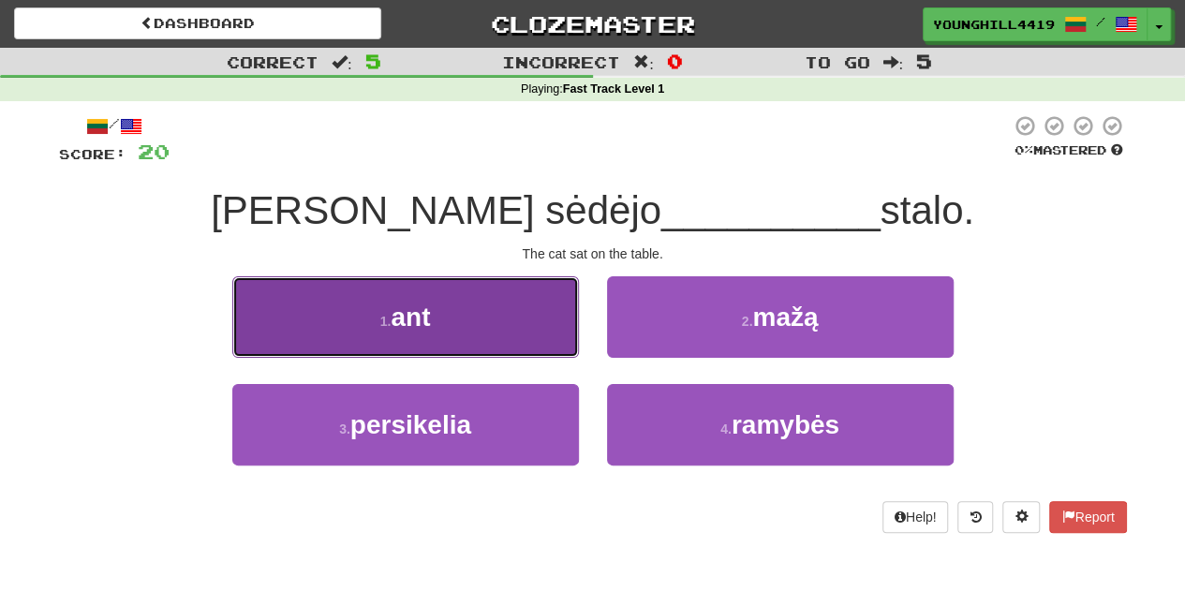
click at [448, 327] on button "1 . ant" at bounding box center [405, 316] width 347 height 81
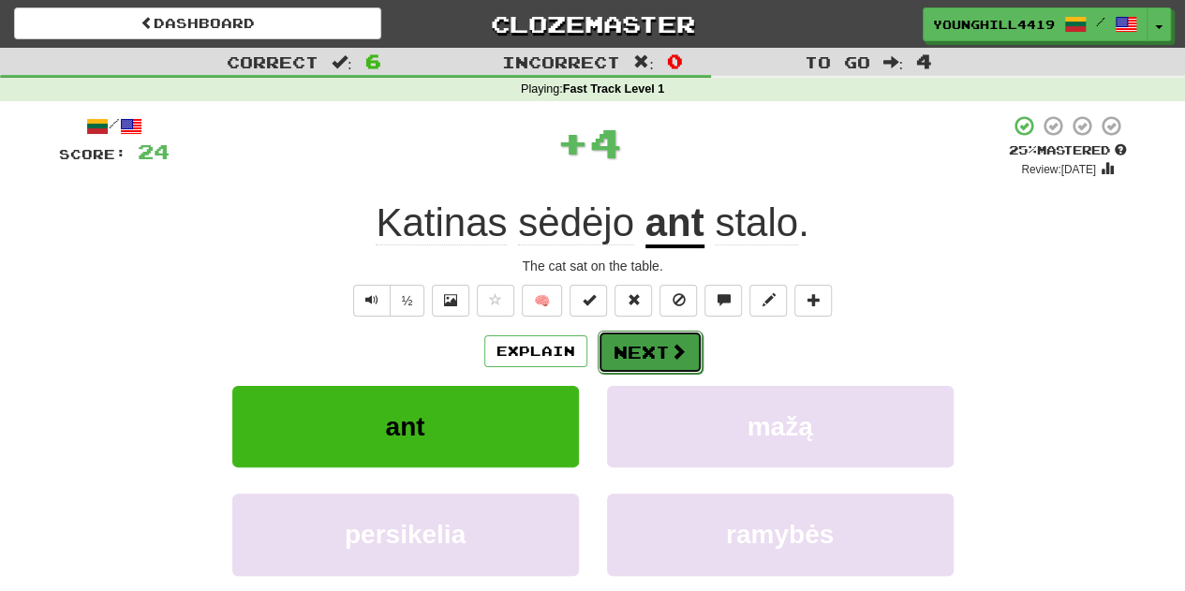
click at [631, 355] on button "Next" at bounding box center [649, 352] width 105 height 43
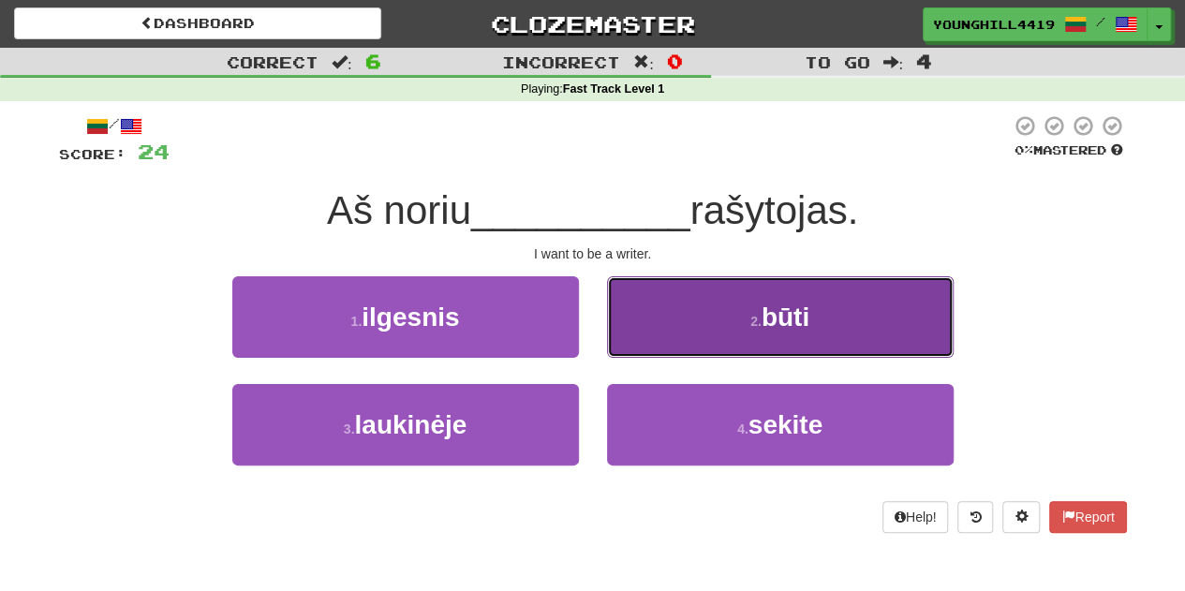
click at [749, 307] on button "2 . būti" at bounding box center [780, 316] width 347 height 81
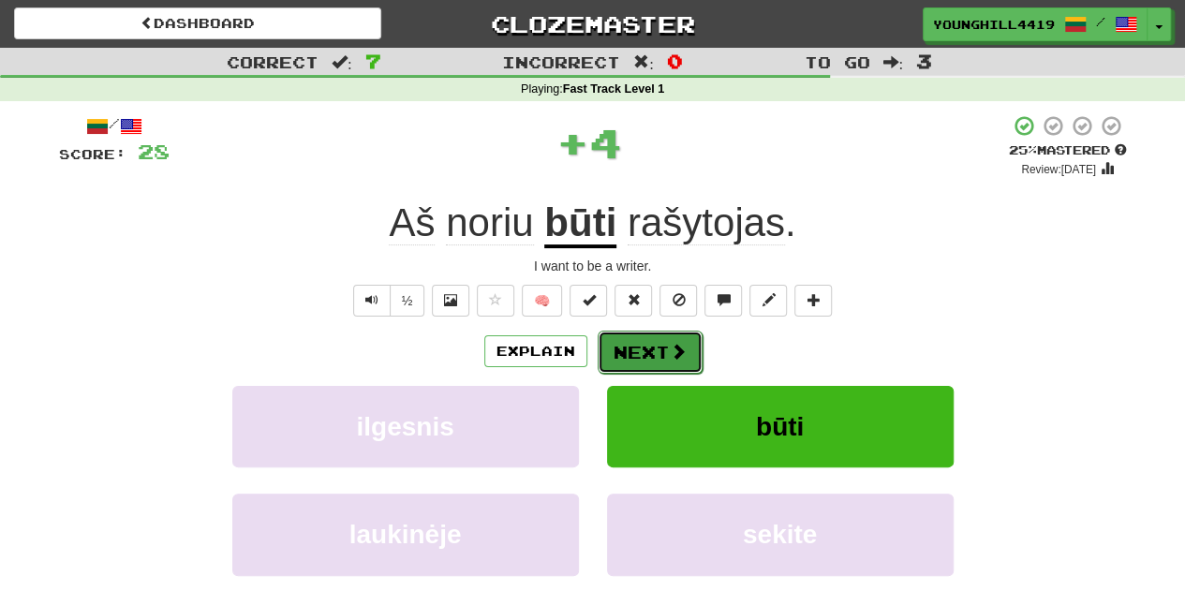
click at [647, 336] on button "Next" at bounding box center [649, 352] width 105 height 43
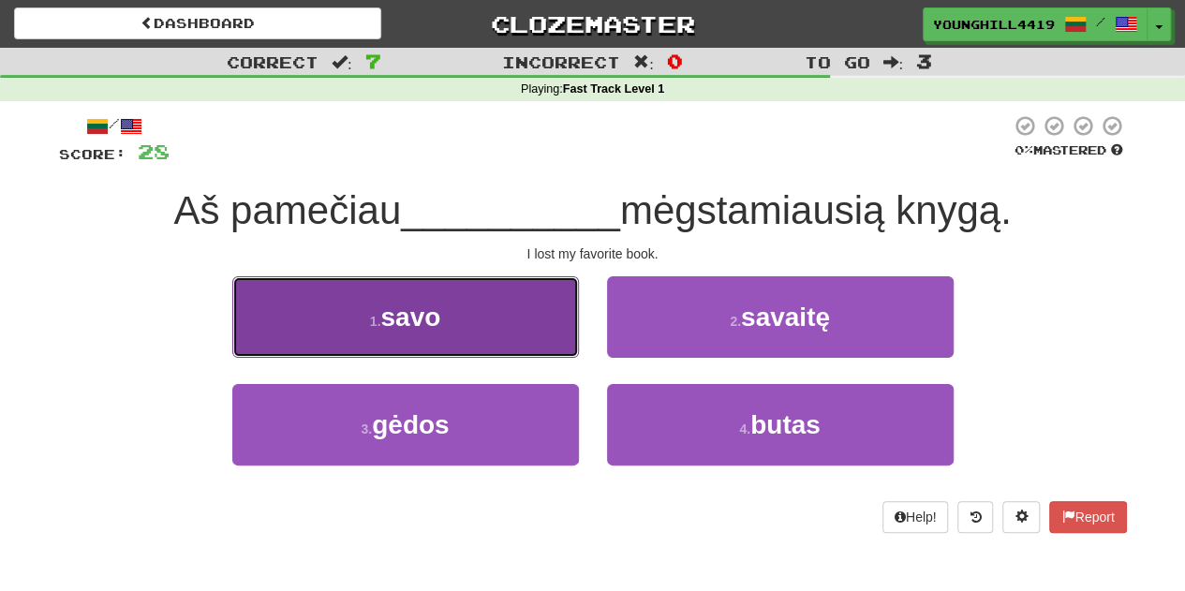
click at [506, 316] on button "1 . savo" at bounding box center [405, 316] width 347 height 81
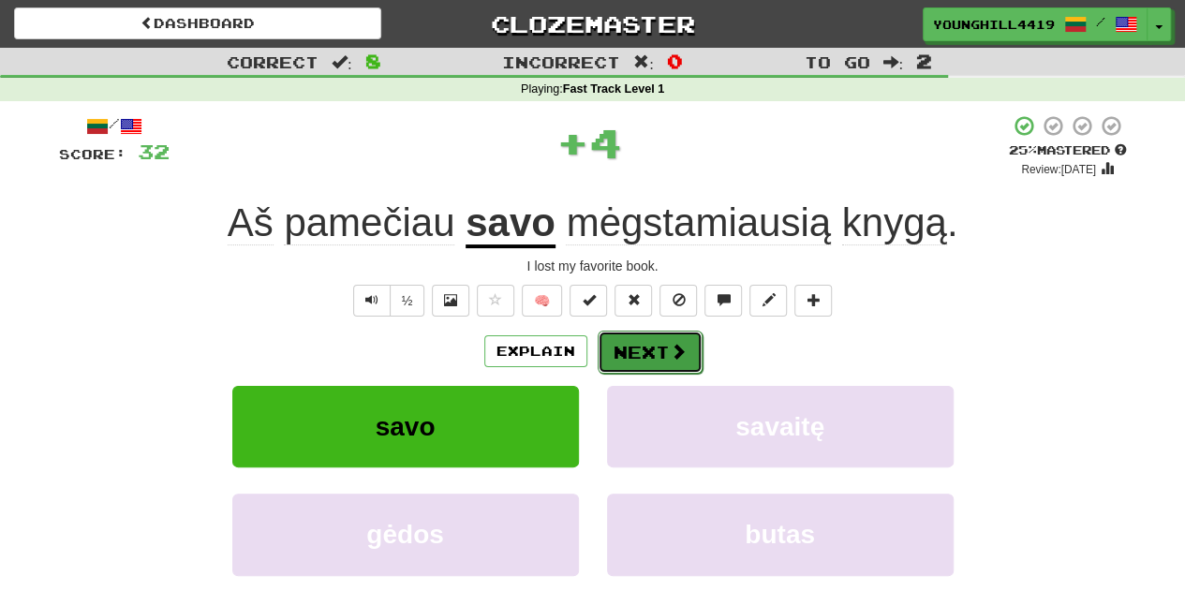
click at [656, 349] on button "Next" at bounding box center [649, 352] width 105 height 43
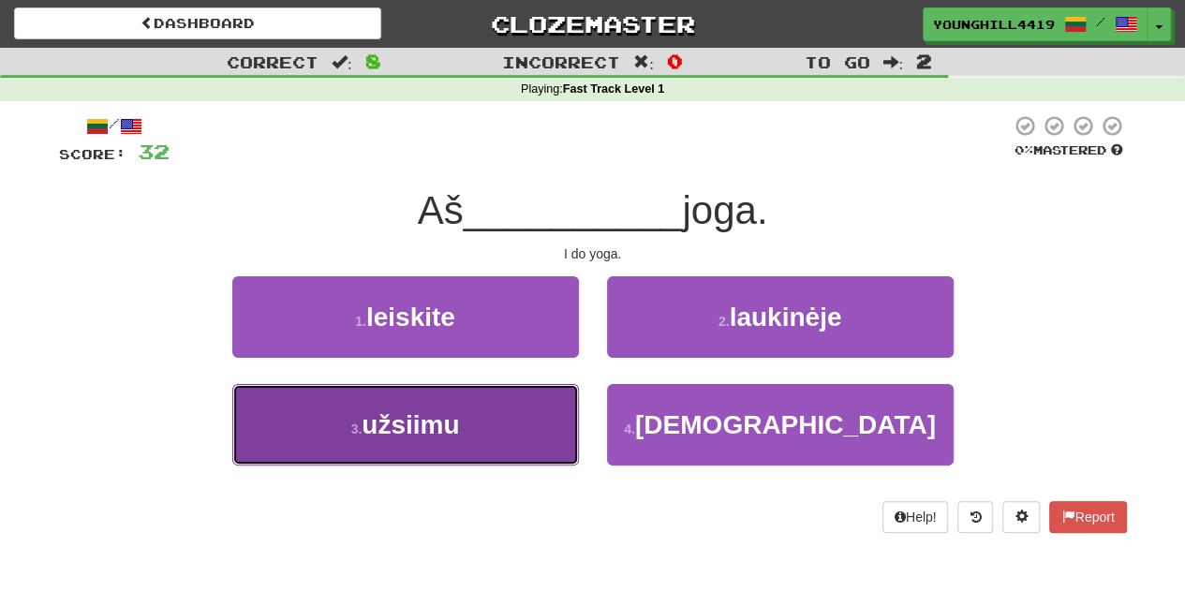
click at [437, 432] on span "užsiimu" at bounding box center [409, 424] width 97 height 29
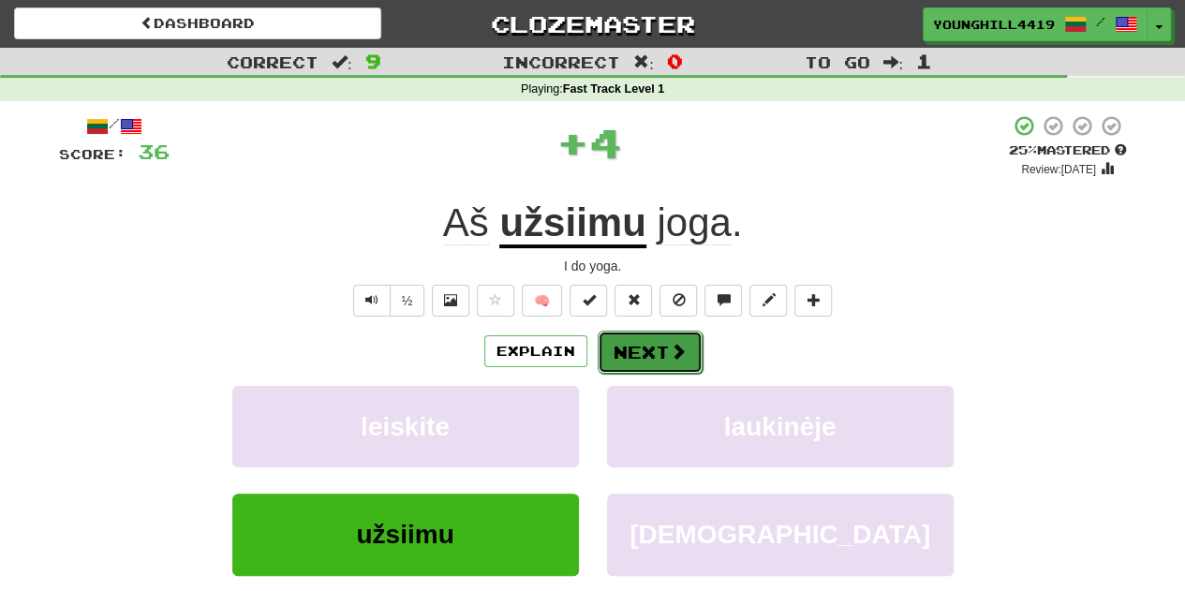
click at [638, 346] on button "Next" at bounding box center [649, 352] width 105 height 43
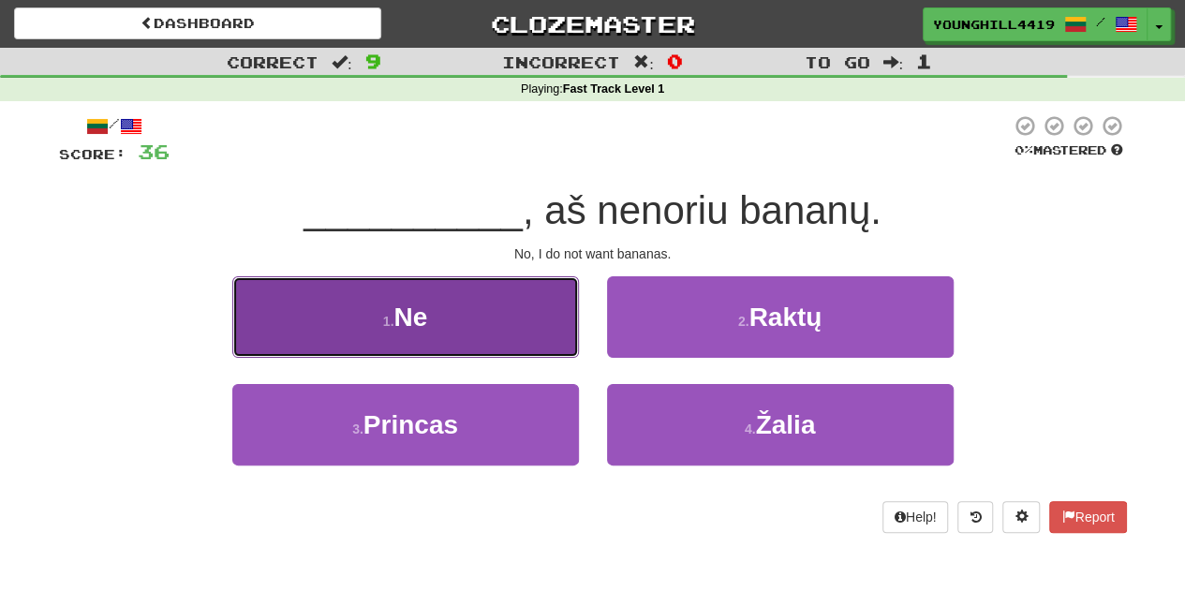
click at [475, 308] on button "1 . Ne" at bounding box center [405, 316] width 347 height 81
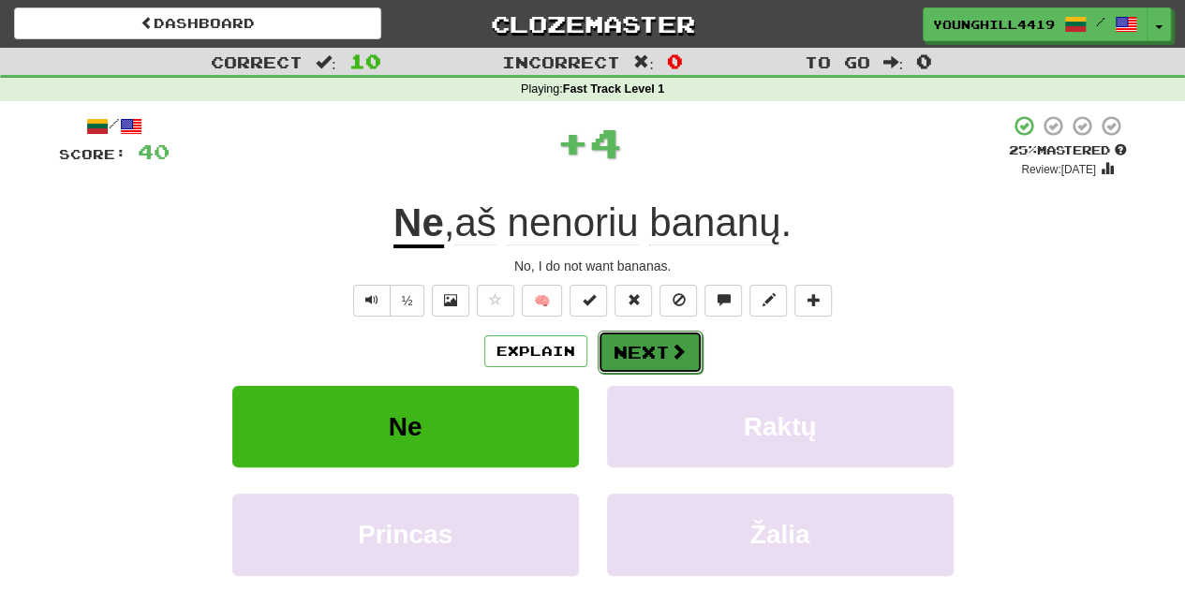
click at [659, 339] on button "Next" at bounding box center [649, 352] width 105 height 43
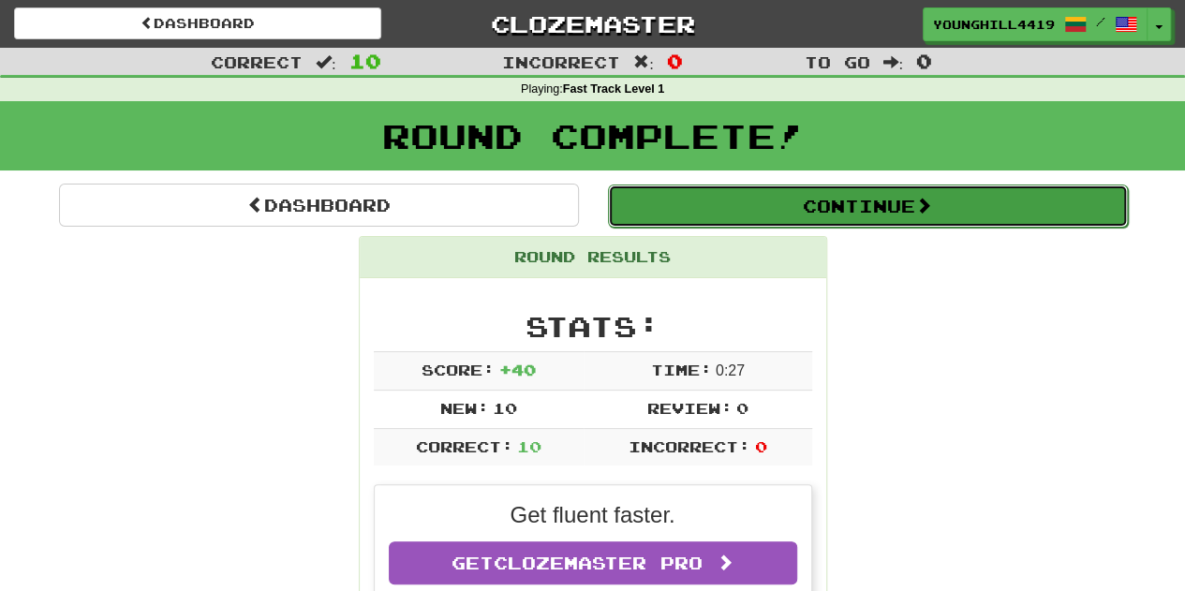
click at [817, 214] on button "Continue" at bounding box center [868, 205] width 520 height 43
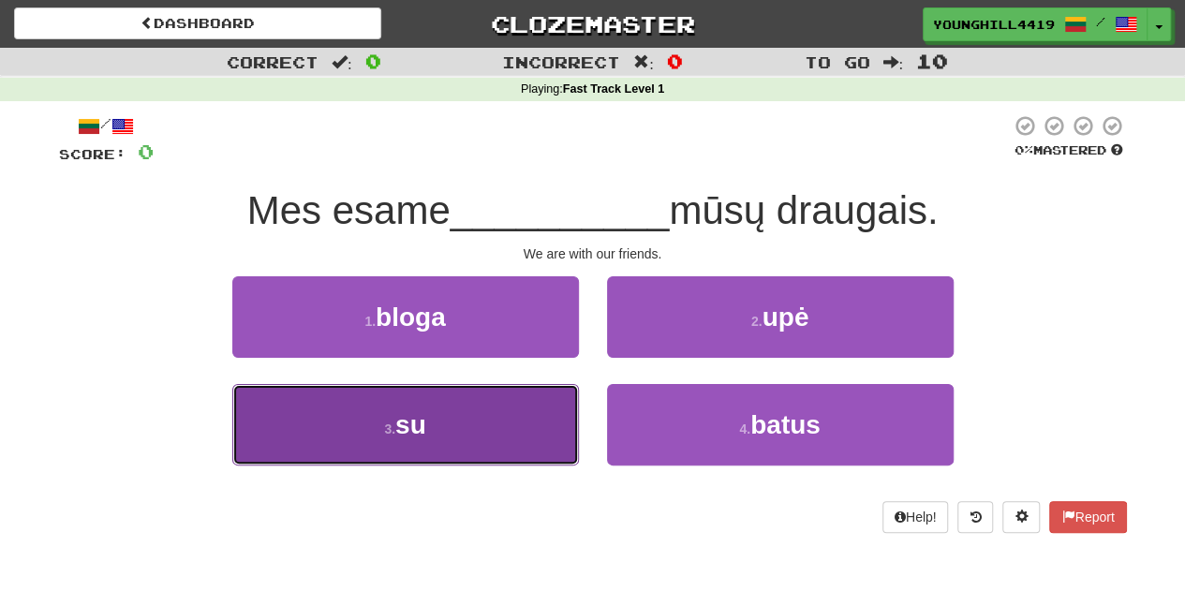
click at [478, 412] on button "3 . su" at bounding box center [405, 424] width 347 height 81
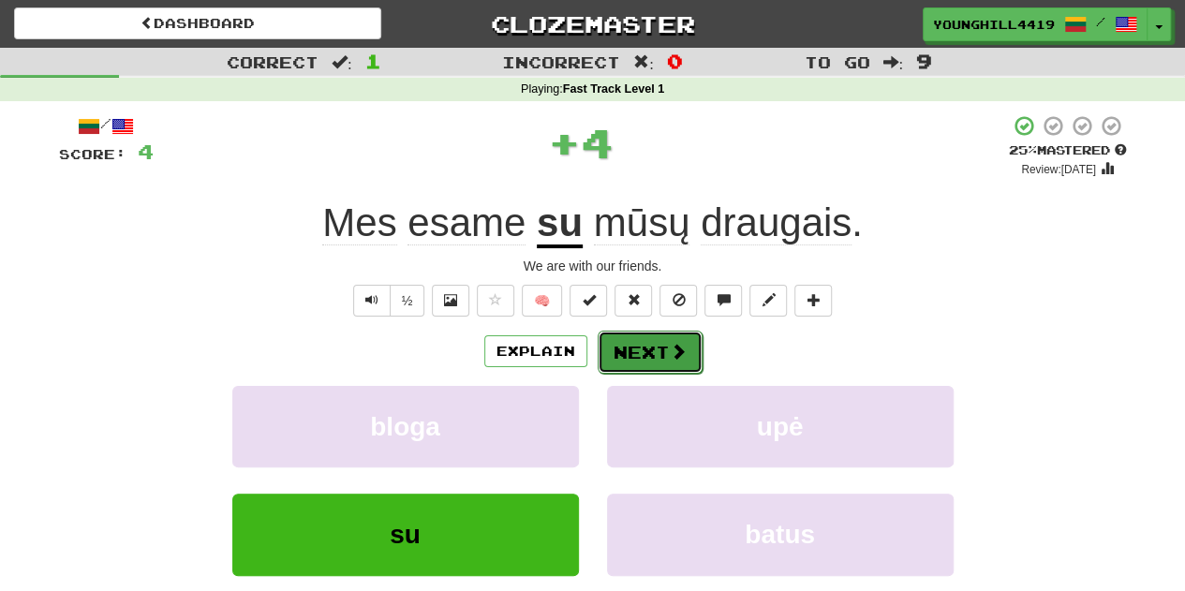
click at [666, 347] on button "Next" at bounding box center [649, 352] width 105 height 43
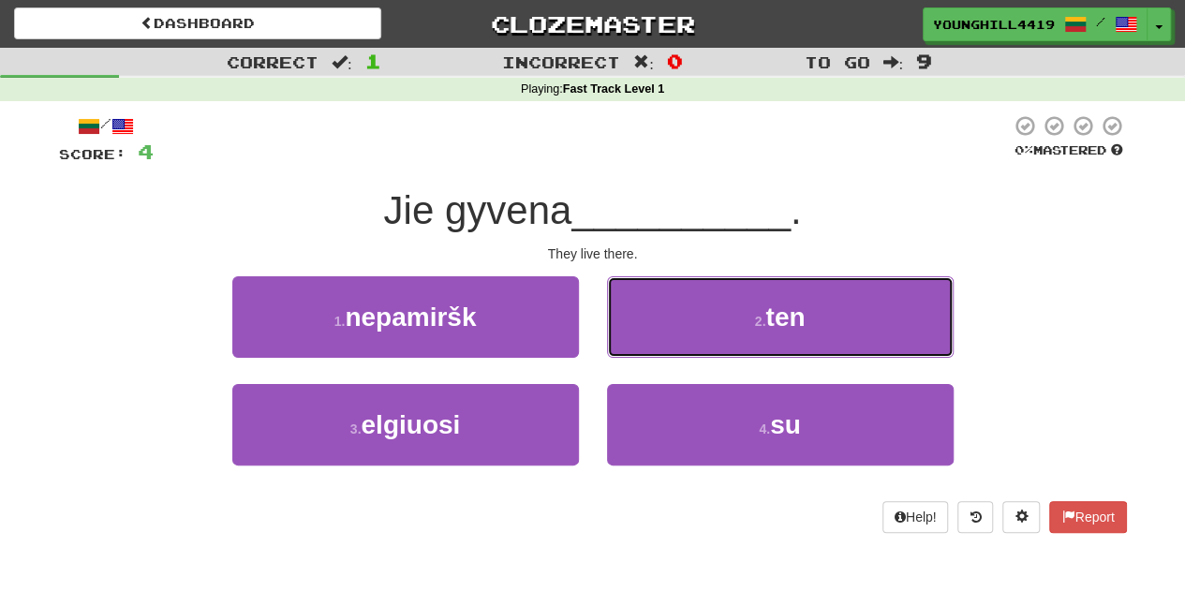
click at [778, 327] on span "ten" at bounding box center [784, 316] width 39 height 29
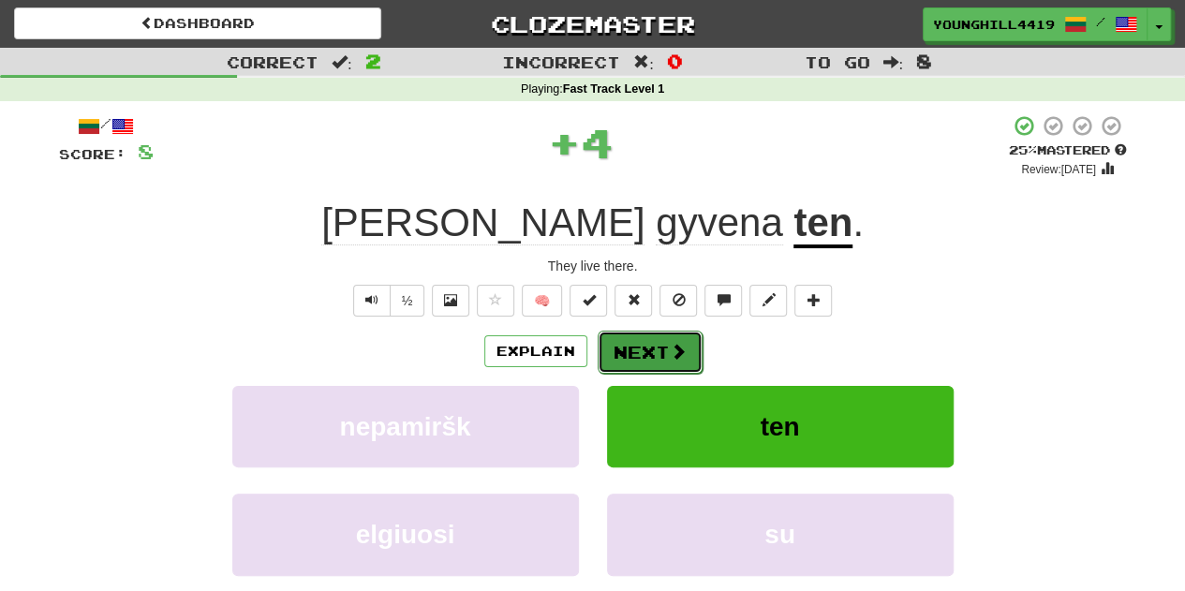
click at [670, 348] on span at bounding box center [678, 351] width 17 height 17
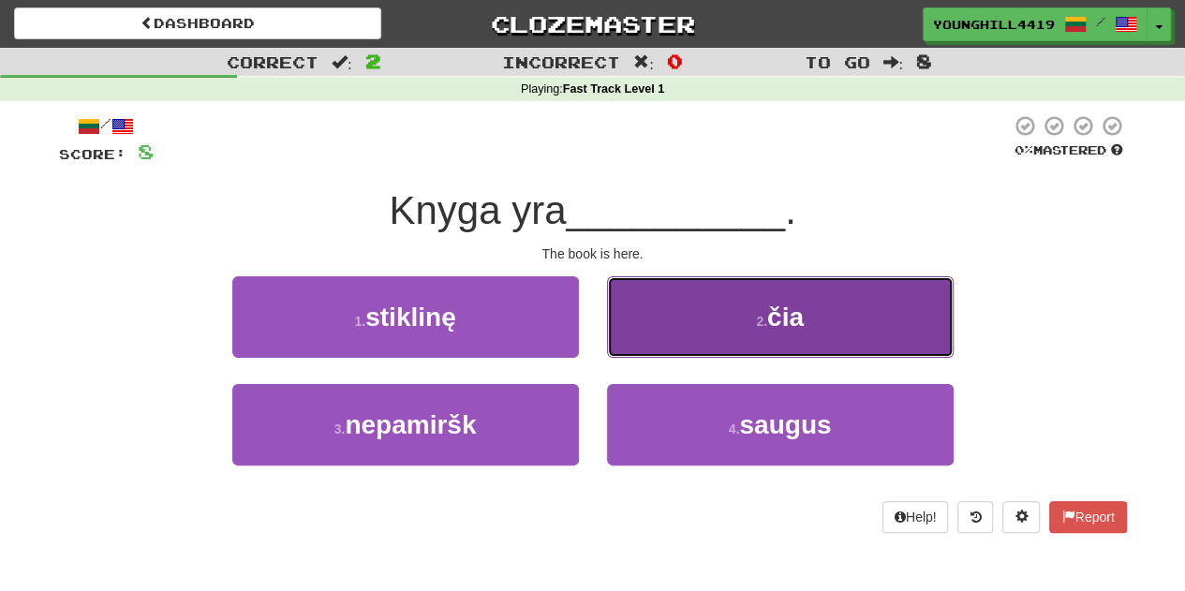
click at [650, 308] on button "2 . čia" at bounding box center [780, 316] width 347 height 81
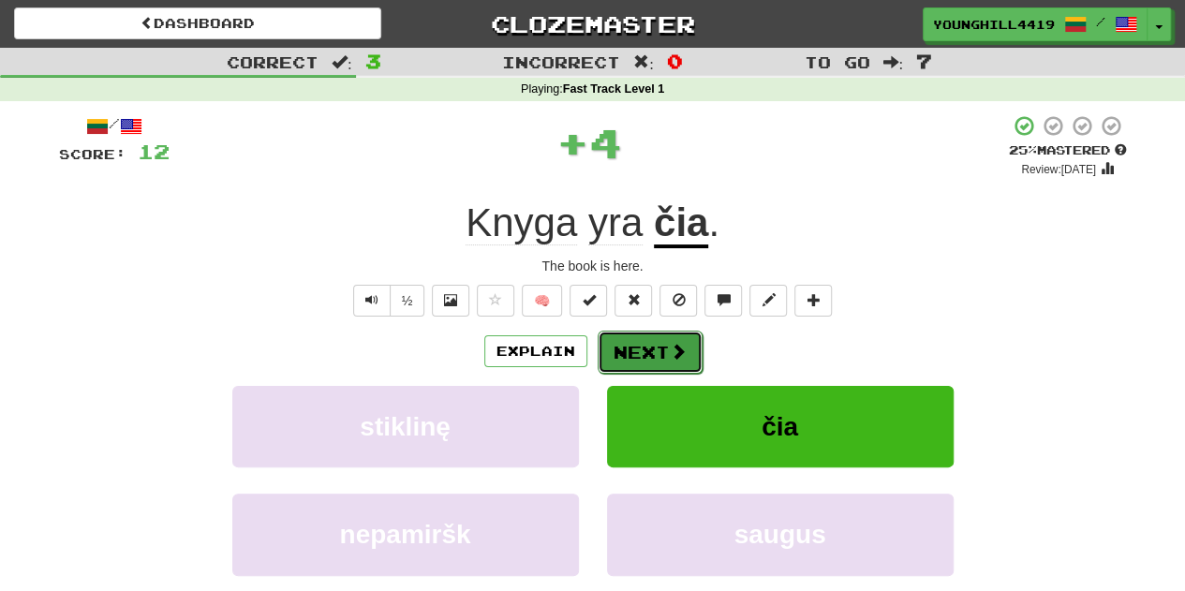
click at [646, 338] on button "Next" at bounding box center [649, 352] width 105 height 43
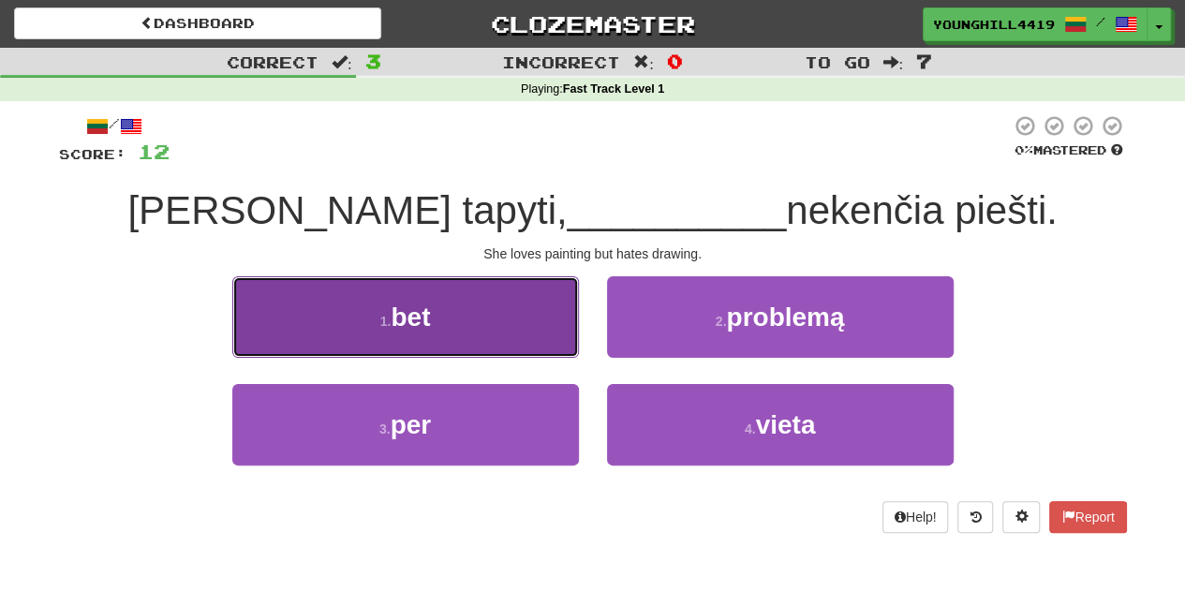
click at [418, 311] on span "bet" at bounding box center [410, 316] width 39 height 29
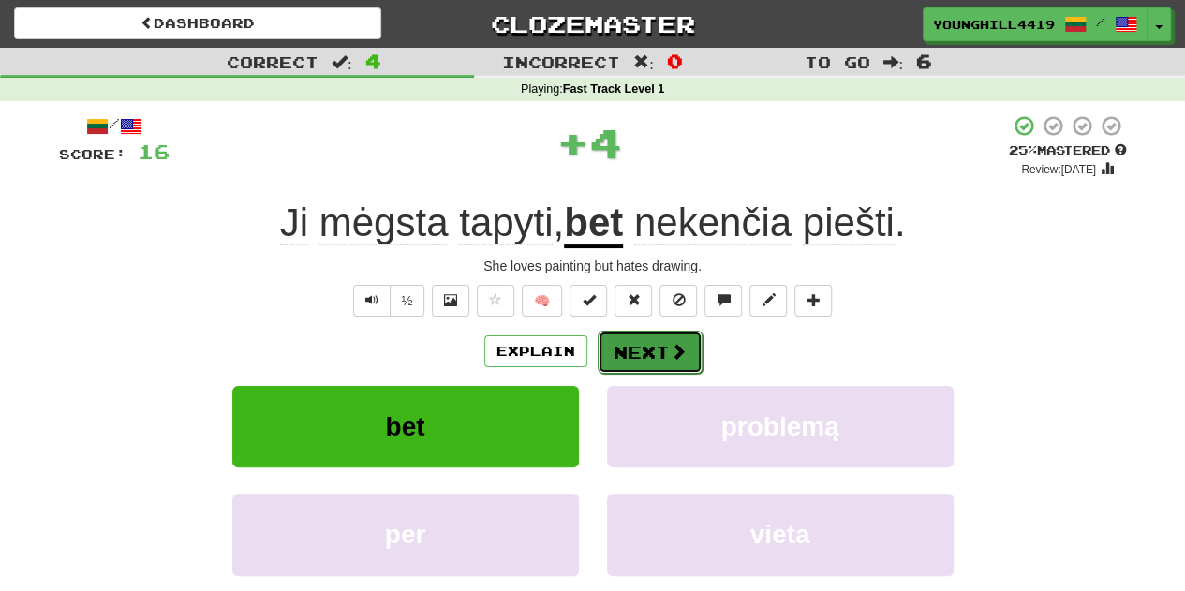
click at [662, 346] on button "Next" at bounding box center [649, 352] width 105 height 43
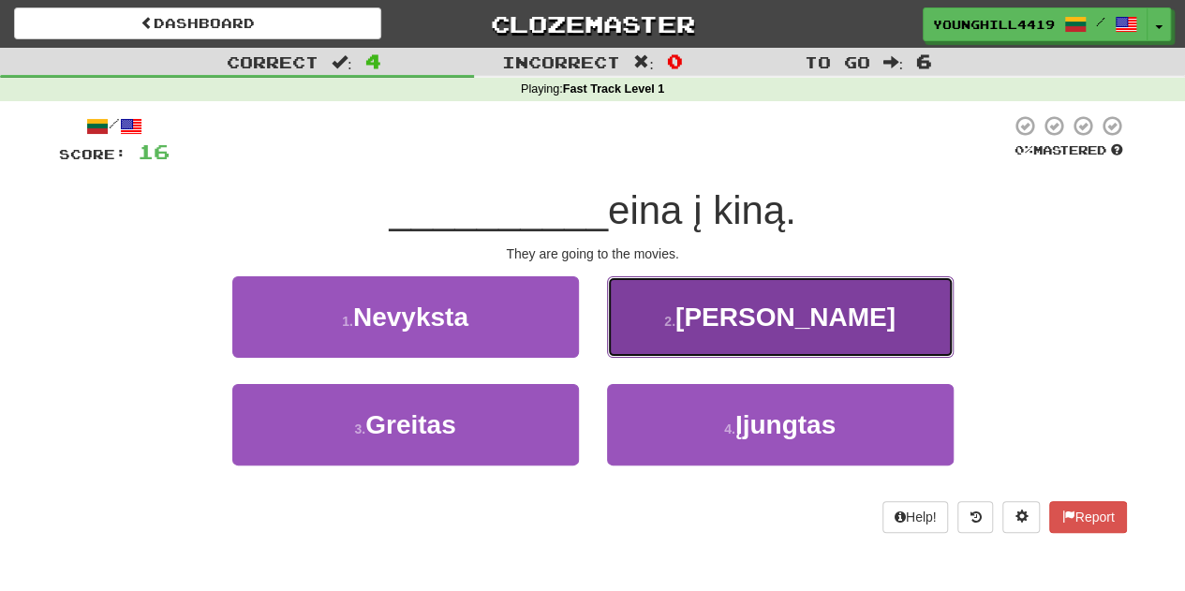
click at [778, 307] on span "Jie" at bounding box center [785, 316] width 220 height 29
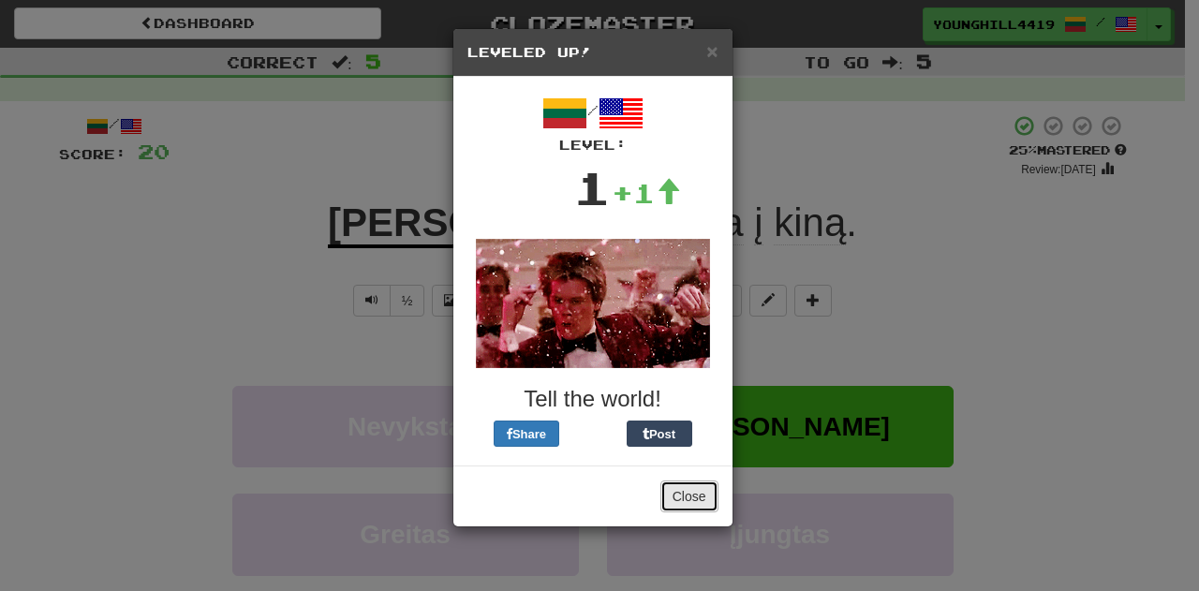
click at [700, 499] on button "Close" at bounding box center [689, 496] width 58 height 32
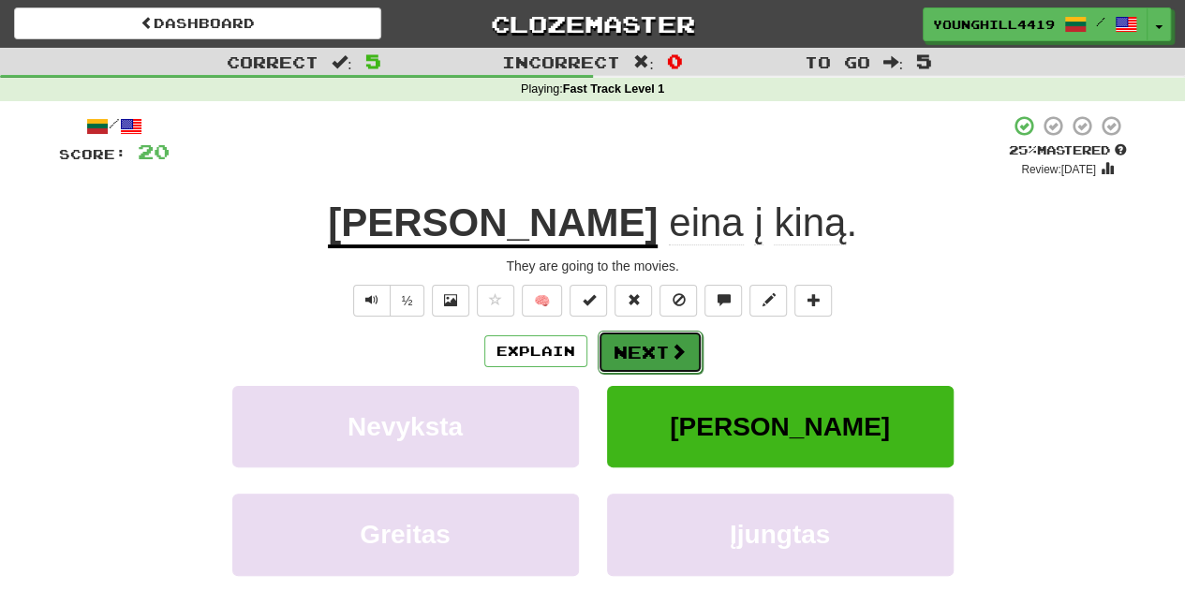
click at [653, 346] on button "Next" at bounding box center [649, 352] width 105 height 43
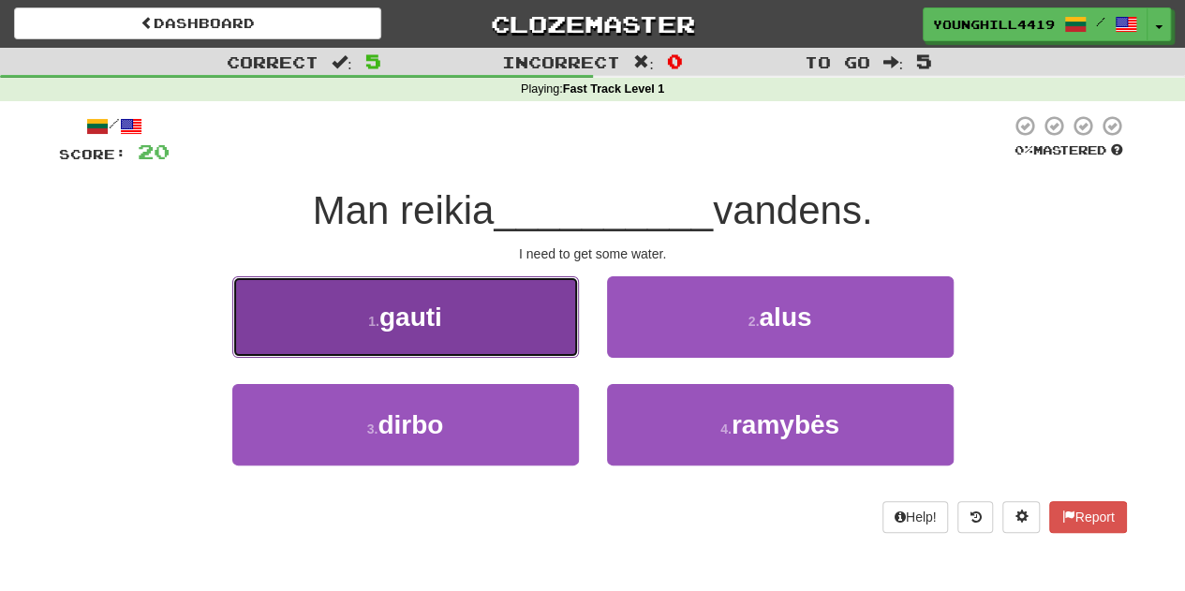
click at [489, 329] on button "1 . gauti" at bounding box center [405, 316] width 347 height 81
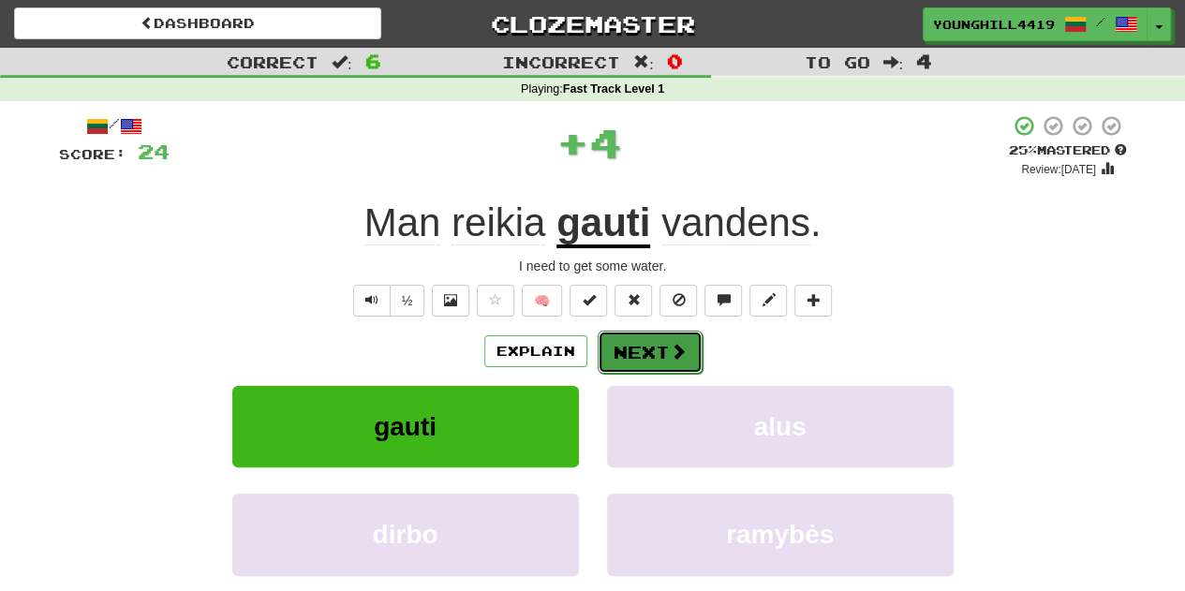
click at [660, 357] on button "Next" at bounding box center [649, 352] width 105 height 43
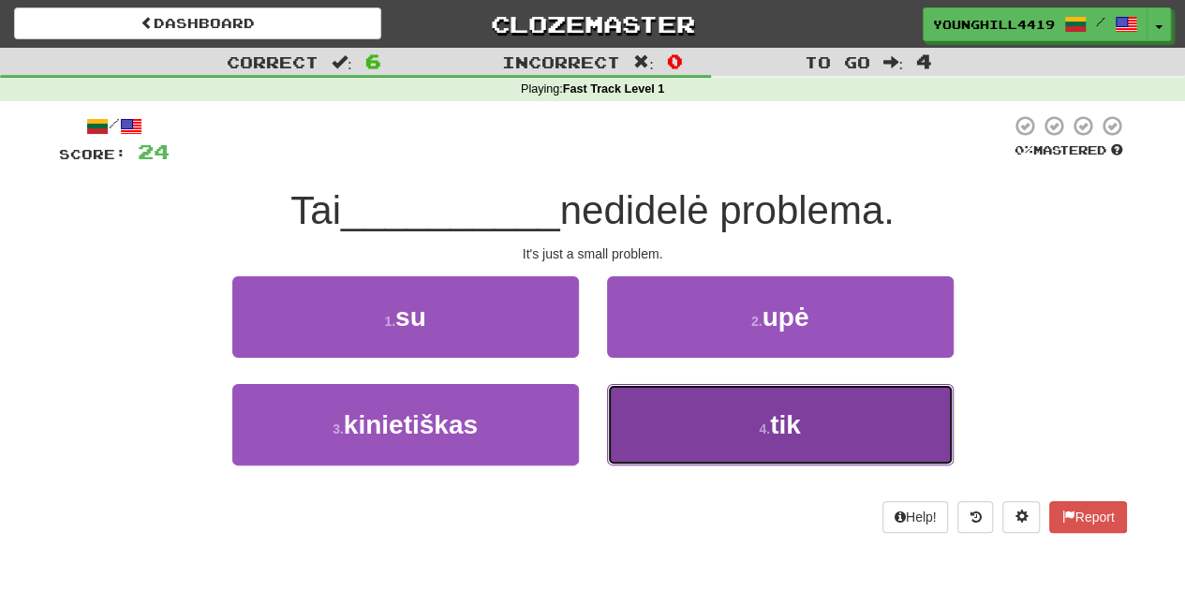
click at [774, 410] on span "tik" at bounding box center [785, 424] width 31 height 29
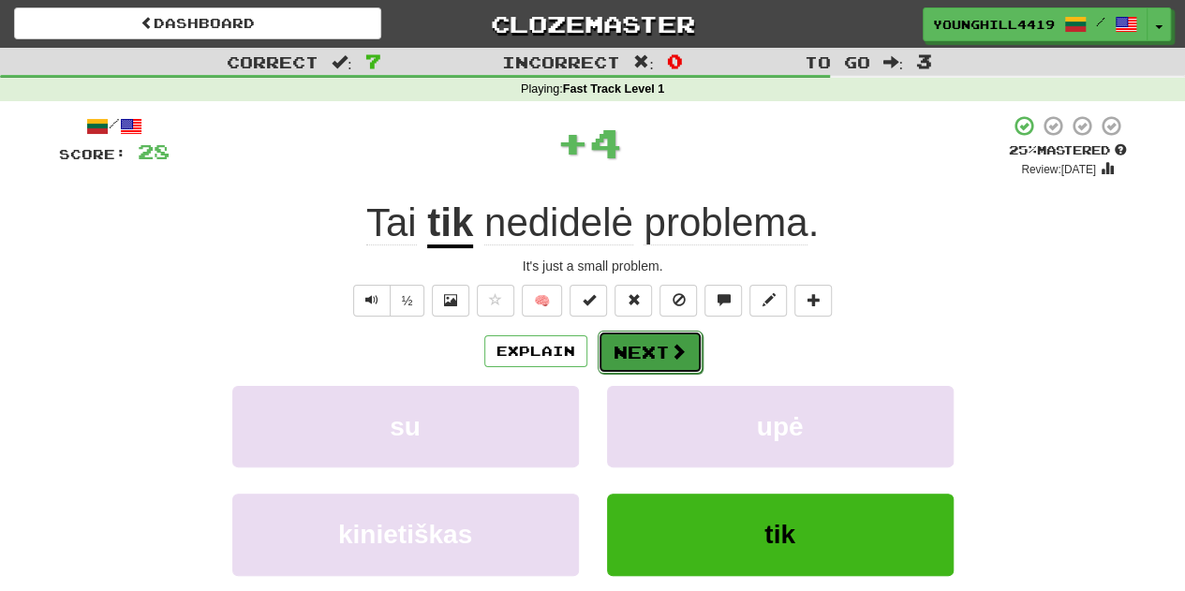
click at [686, 350] on button "Next" at bounding box center [649, 352] width 105 height 43
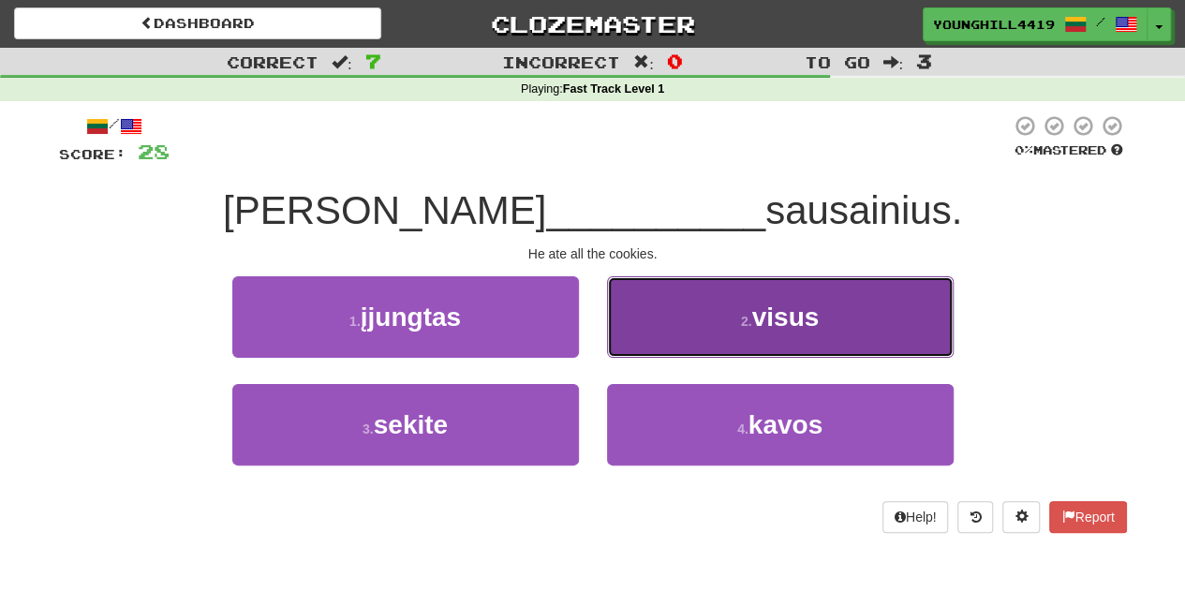
click at [774, 327] on span "visus" at bounding box center [785, 316] width 67 height 29
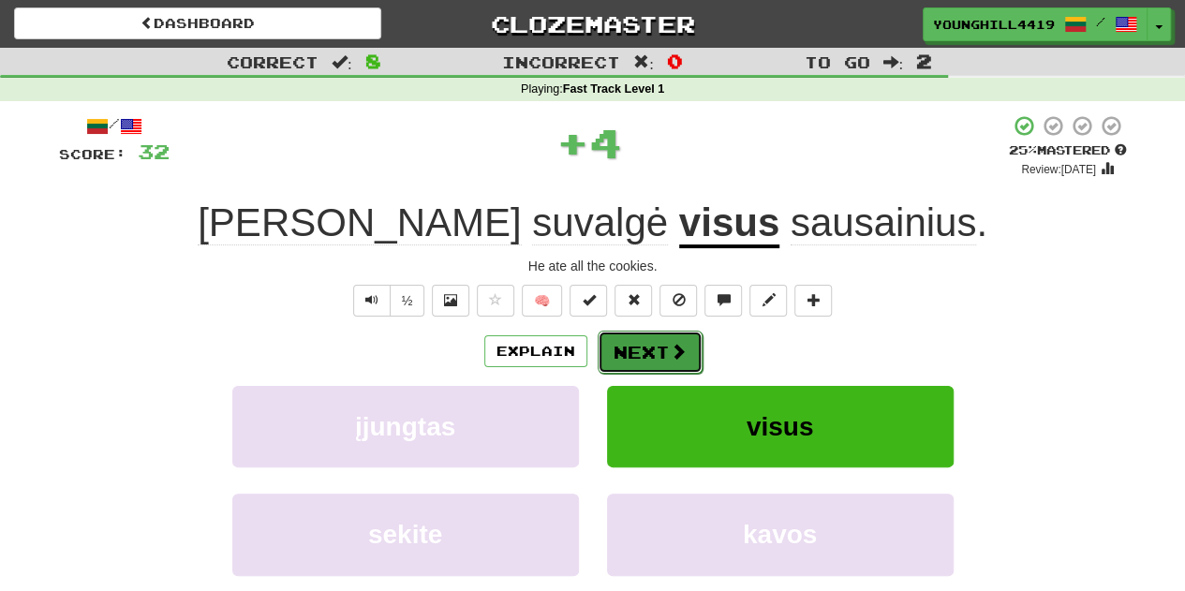
click at [665, 344] on button "Next" at bounding box center [649, 352] width 105 height 43
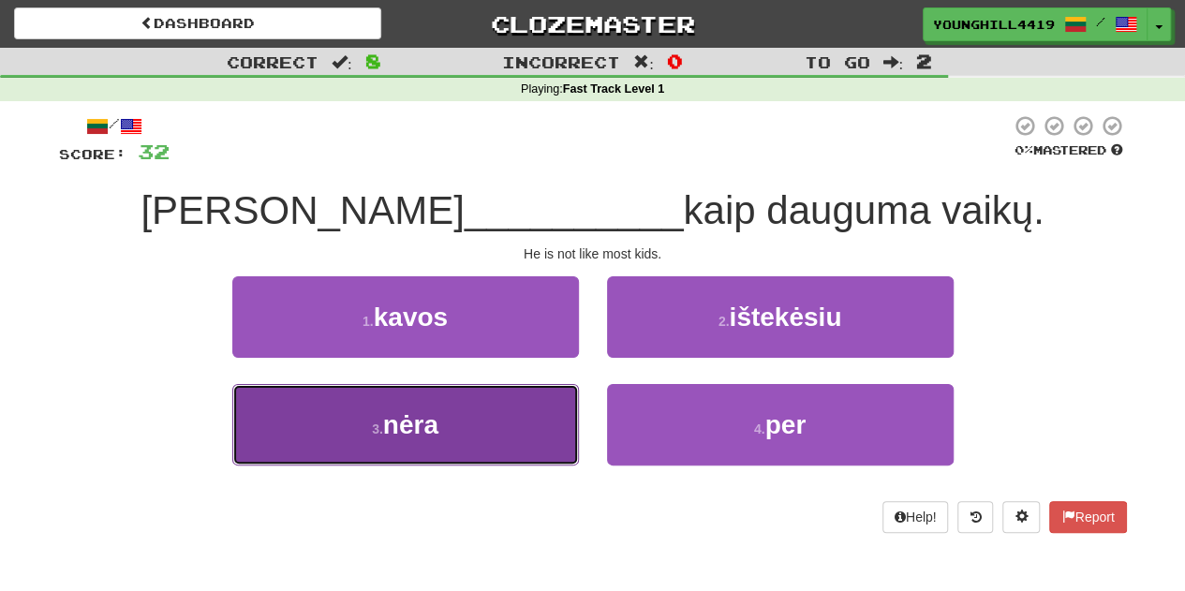
click at [453, 431] on button "3 . nėra" at bounding box center [405, 424] width 347 height 81
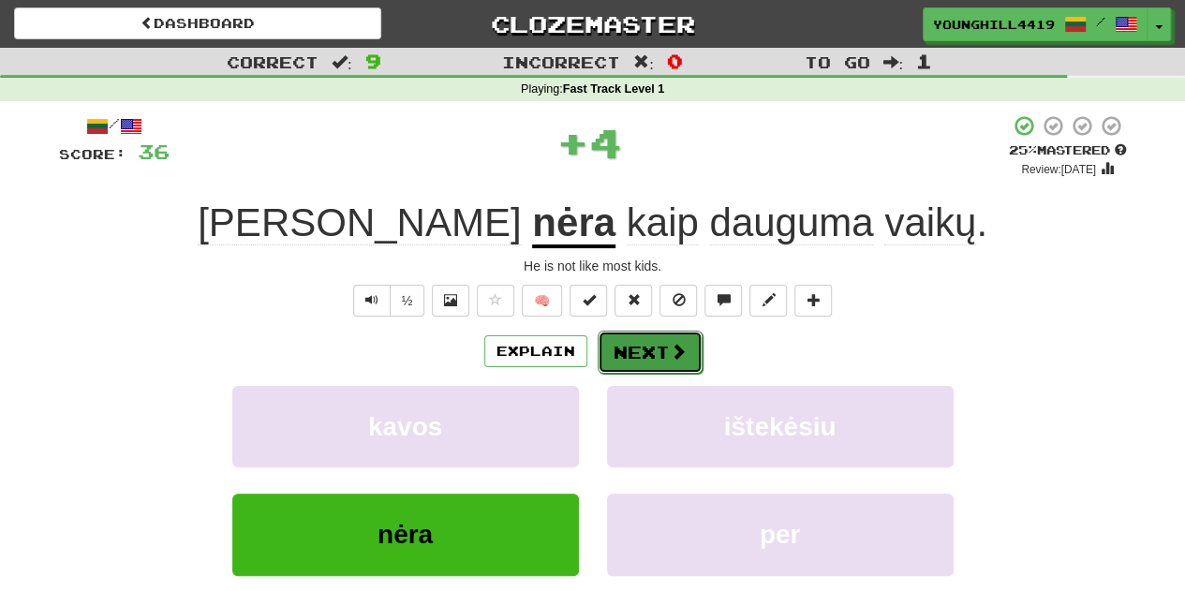
click at [672, 343] on span at bounding box center [678, 351] width 17 height 17
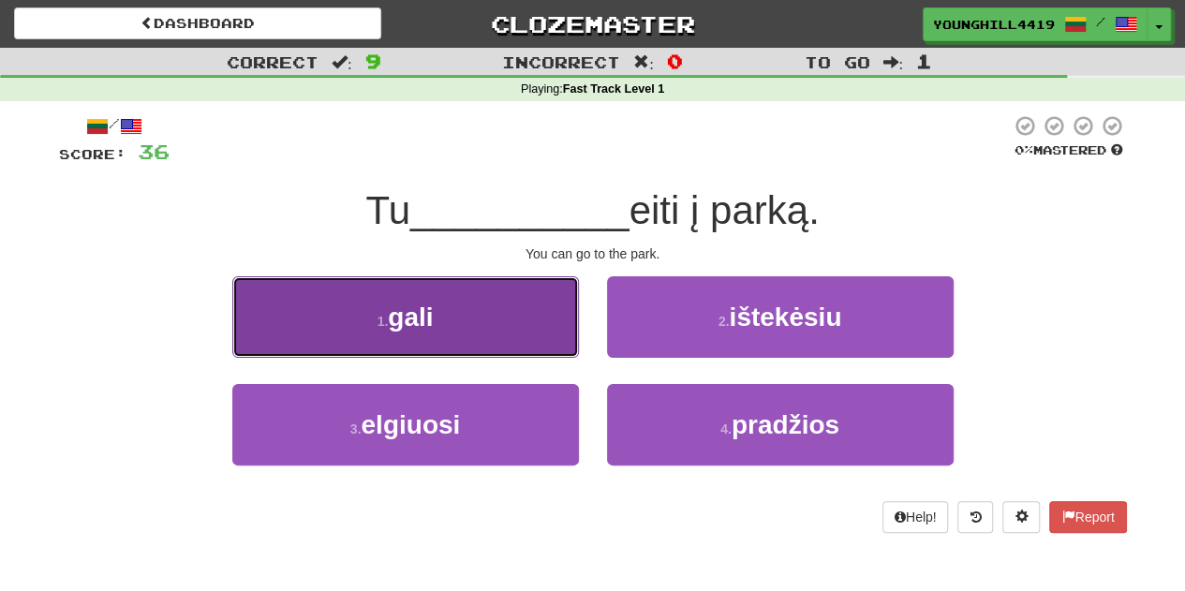
click at [504, 338] on button "1 . gali" at bounding box center [405, 316] width 347 height 81
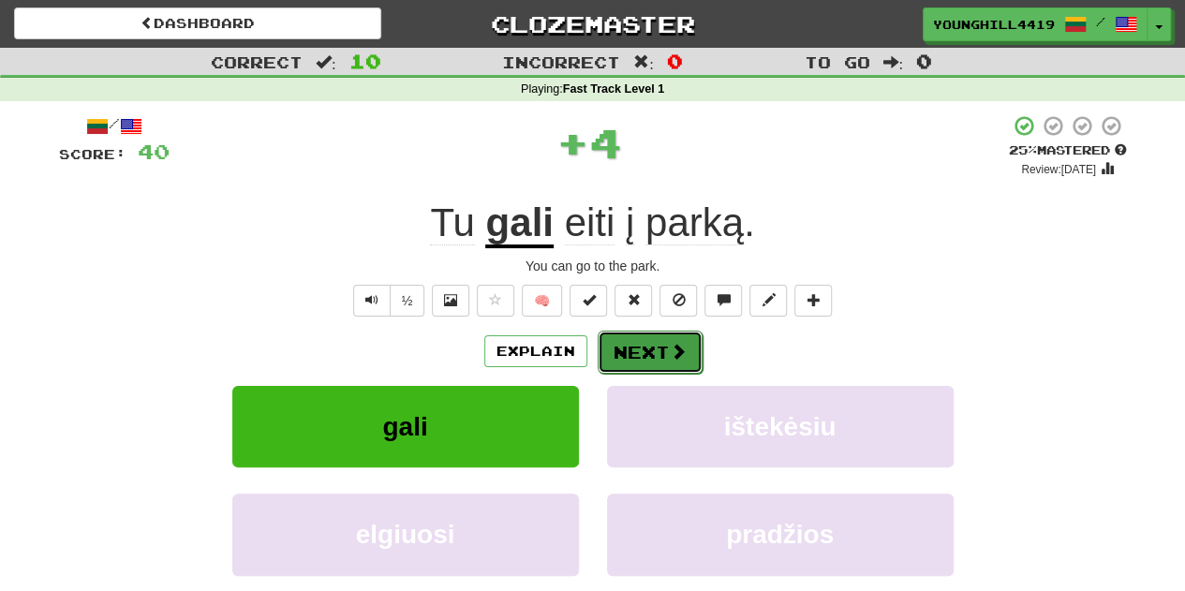
click at [671, 351] on span at bounding box center [678, 351] width 17 height 17
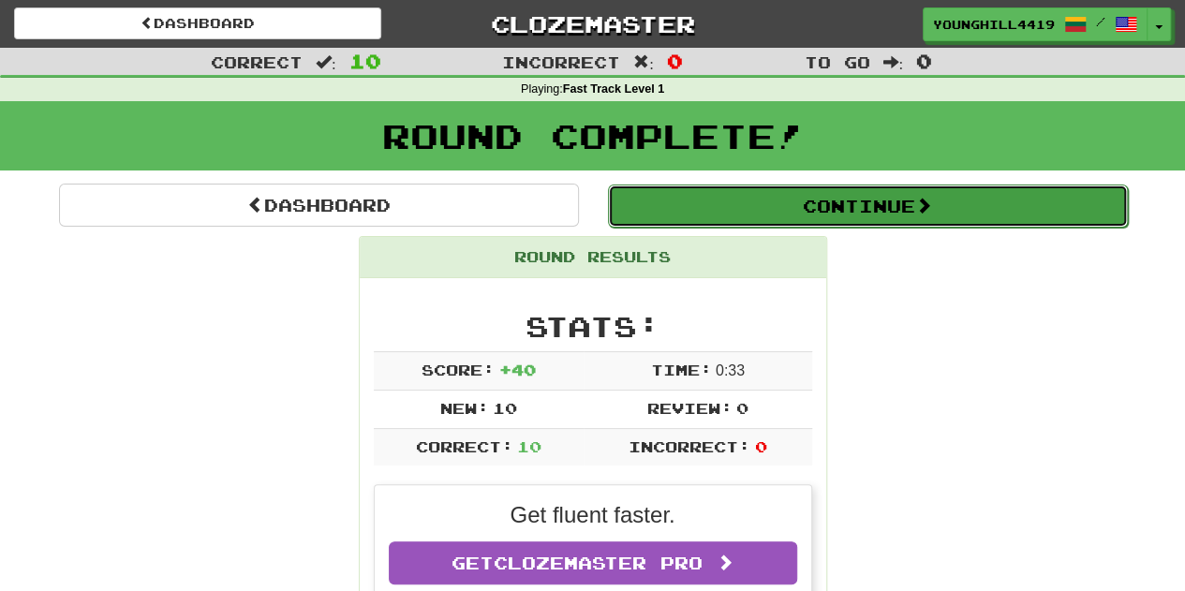
click at [854, 201] on button "Continue" at bounding box center [868, 205] width 520 height 43
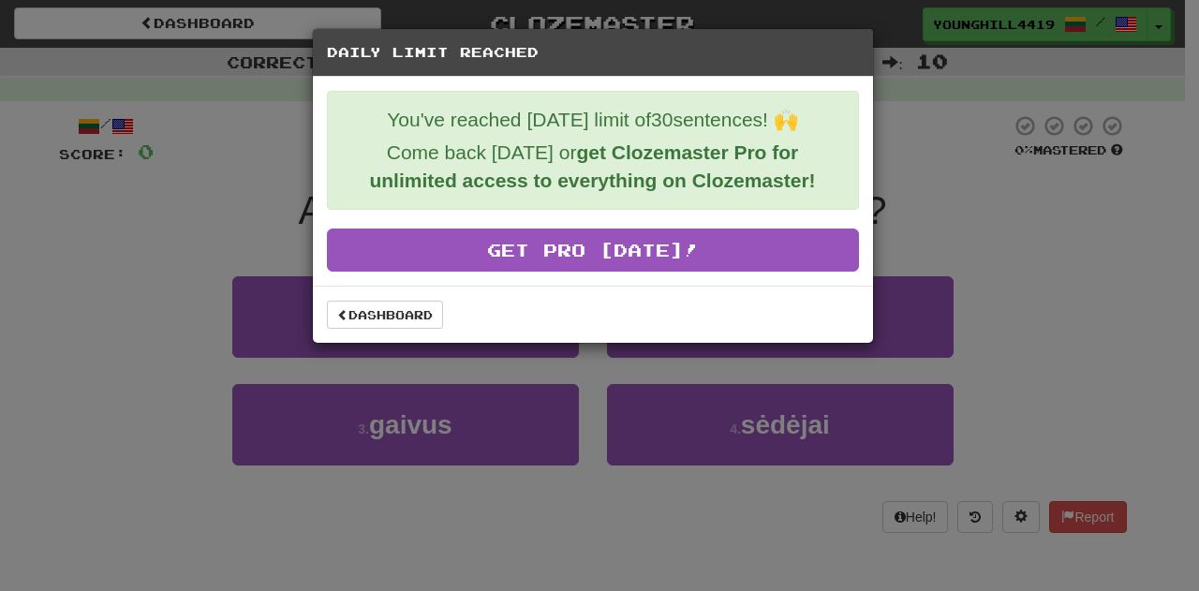
click at [1064, 304] on div "Daily Limit Reached You've reached today's limit of 30 sentences! 🙌 Come back t…" at bounding box center [599, 295] width 1199 height 591
click at [376, 308] on link "Dashboard" at bounding box center [385, 315] width 116 height 28
